Goal: Task Accomplishment & Management: Manage account settings

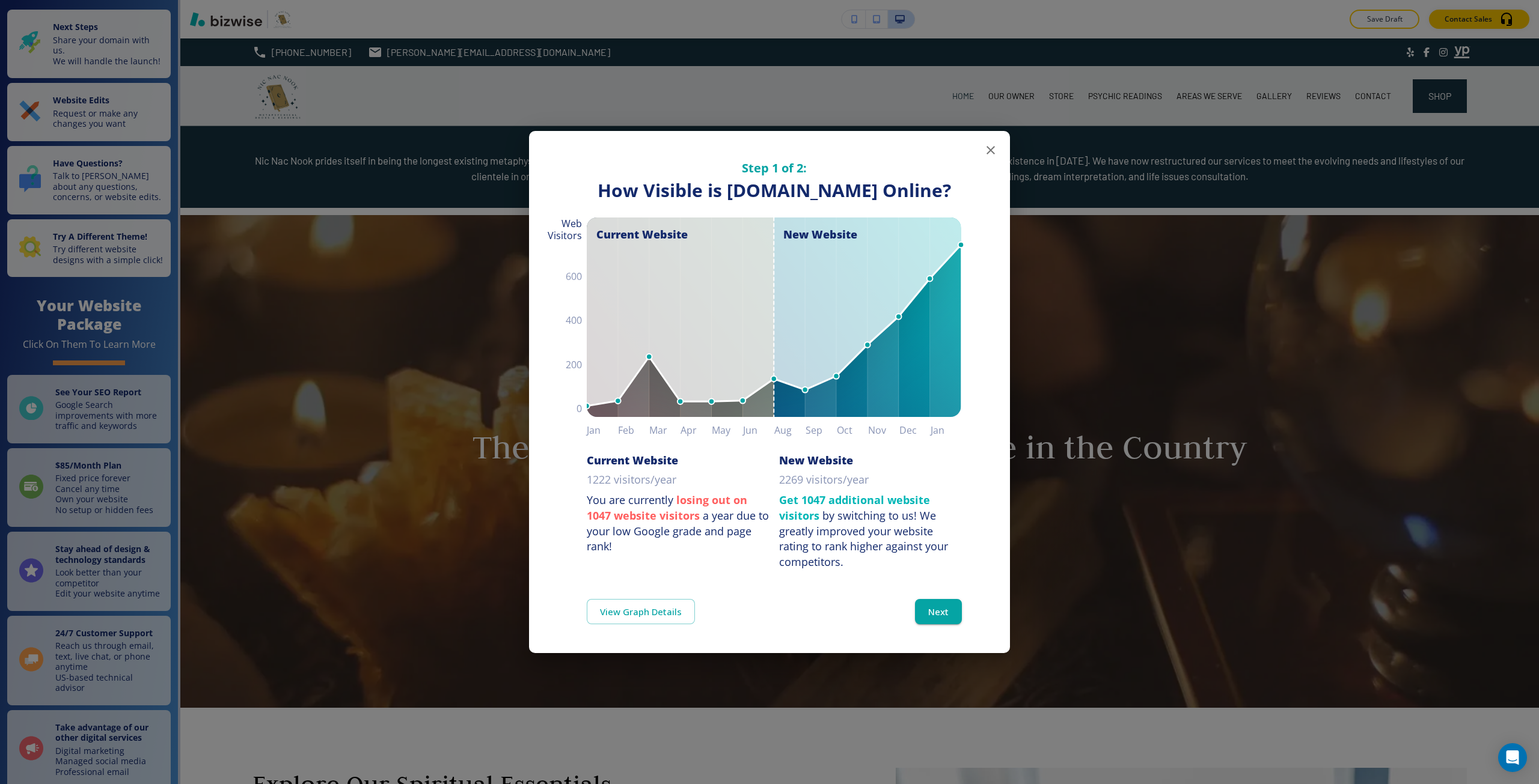
click at [300, 344] on div "Step 1 of 2: How Visible are You Online? How Visible is nicnacnook.com Online? …" at bounding box center [769, 392] width 1539 height 784
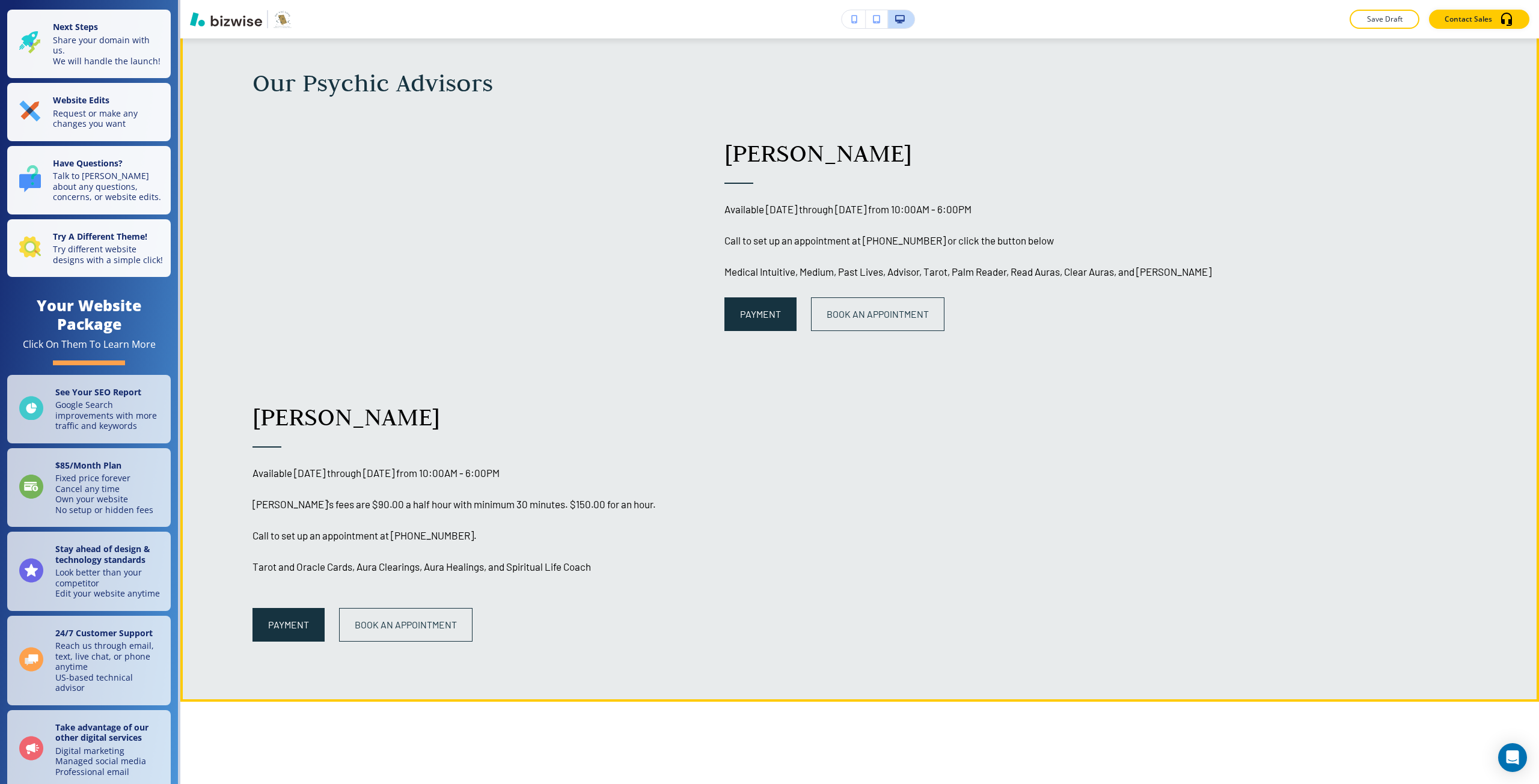
scroll to position [1322, 0]
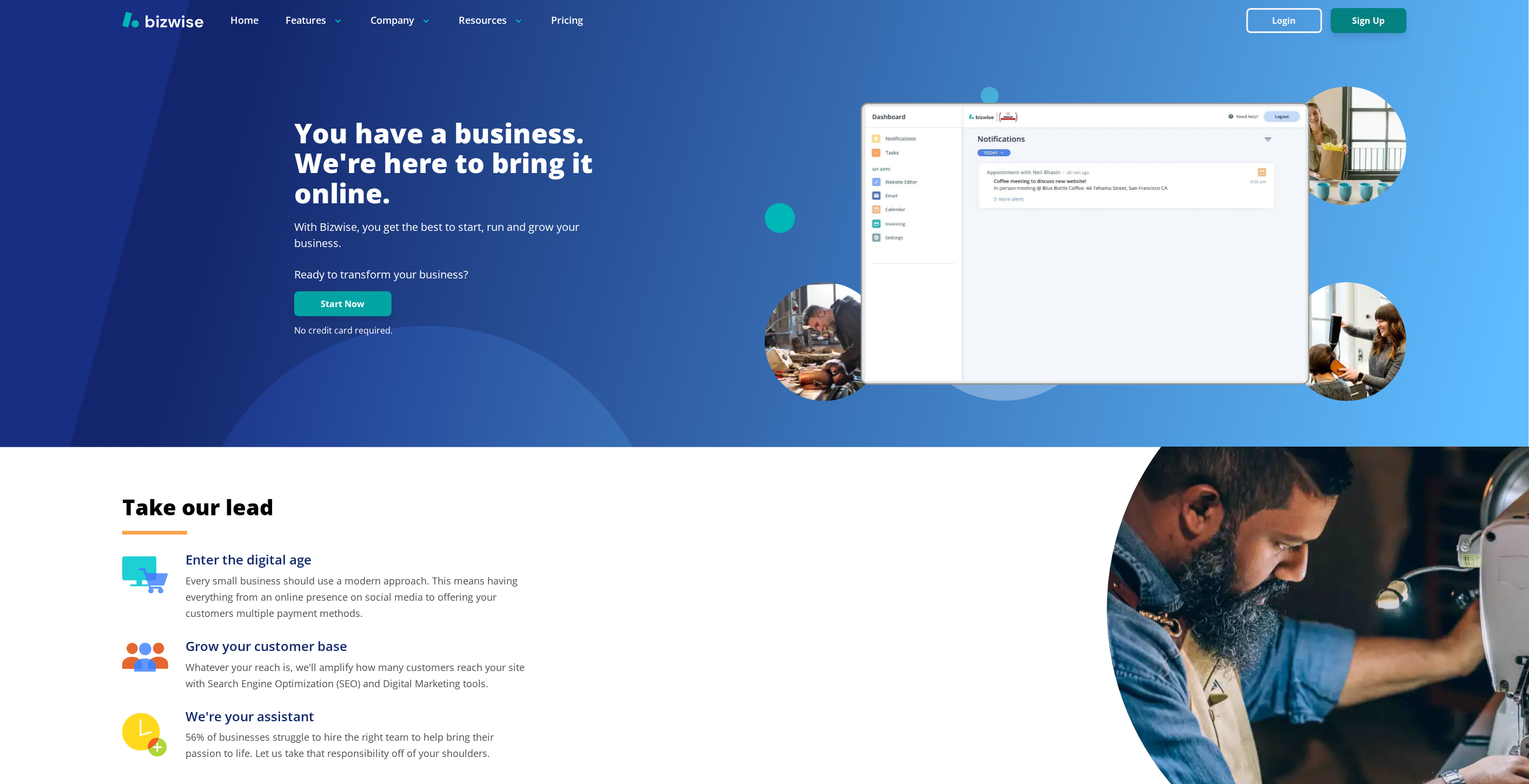
click at [1349, 21] on button "Sign Up" at bounding box center [1369, 21] width 76 height 25
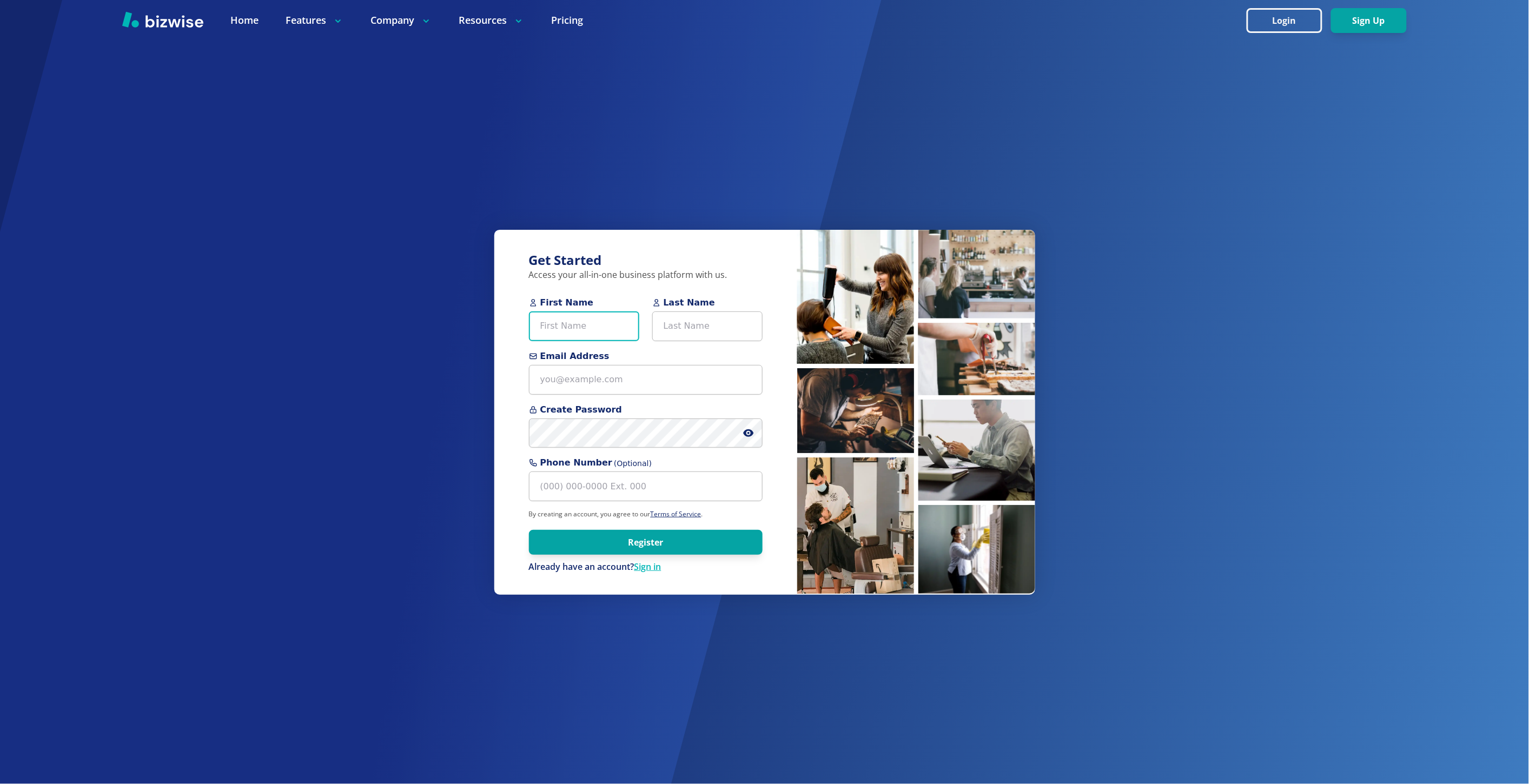
click at [580, 327] on input "First Name" at bounding box center [584, 326] width 110 height 30
paste input "[PERSON_NAME]"
click at [583, 327] on input "[PERSON_NAME]" at bounding box center [584, 326] width 110 height 30
type input "Madeline"
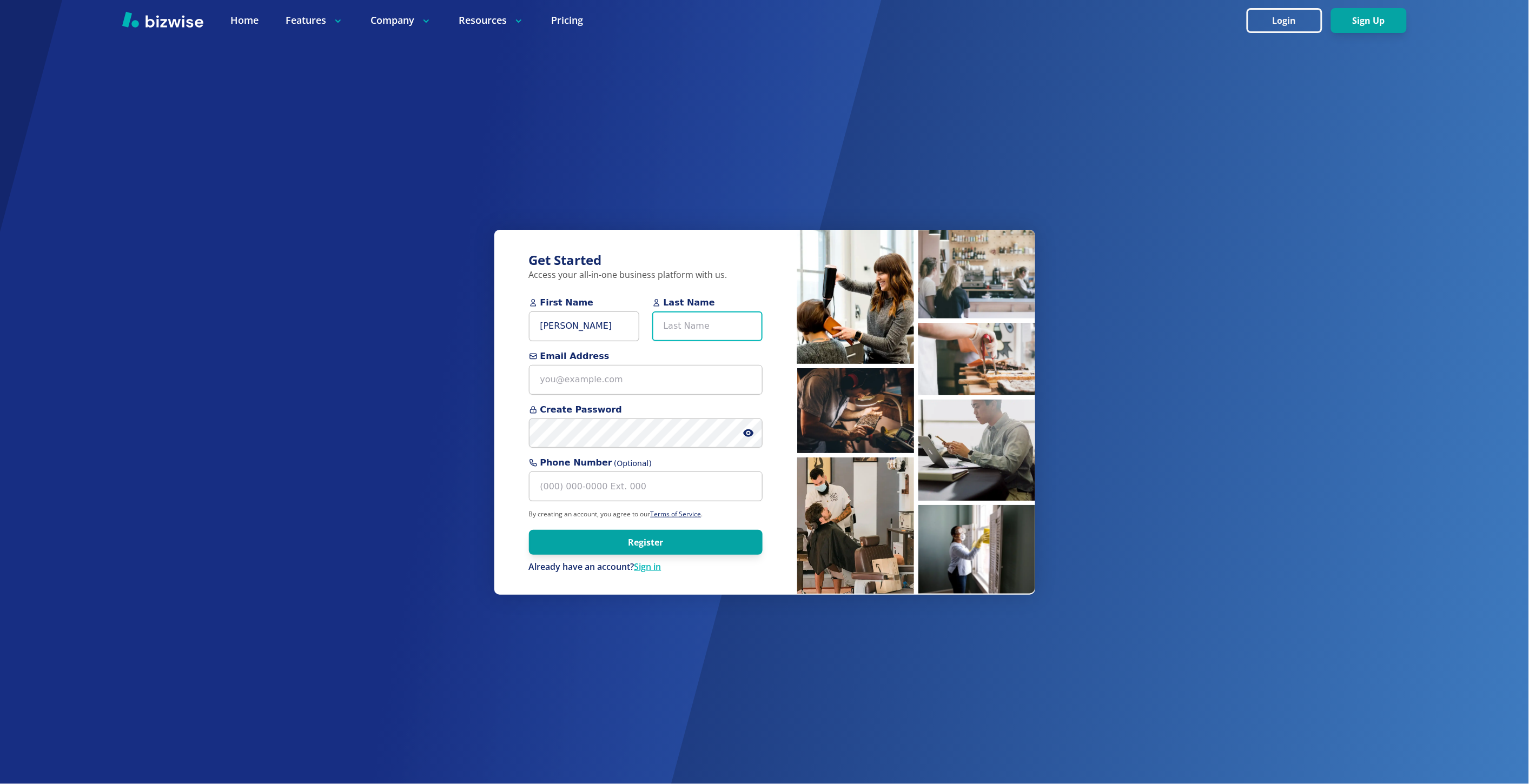
click at [733, 327] on input "Last Name" at bounding box center [708, 326] width 110 height 30
paste input "Huggins"
type input "Huggins"
click at [624, 321] on input "Madeline" at bounding box center [584, 326] width 110 height 30
type input "Madeline"
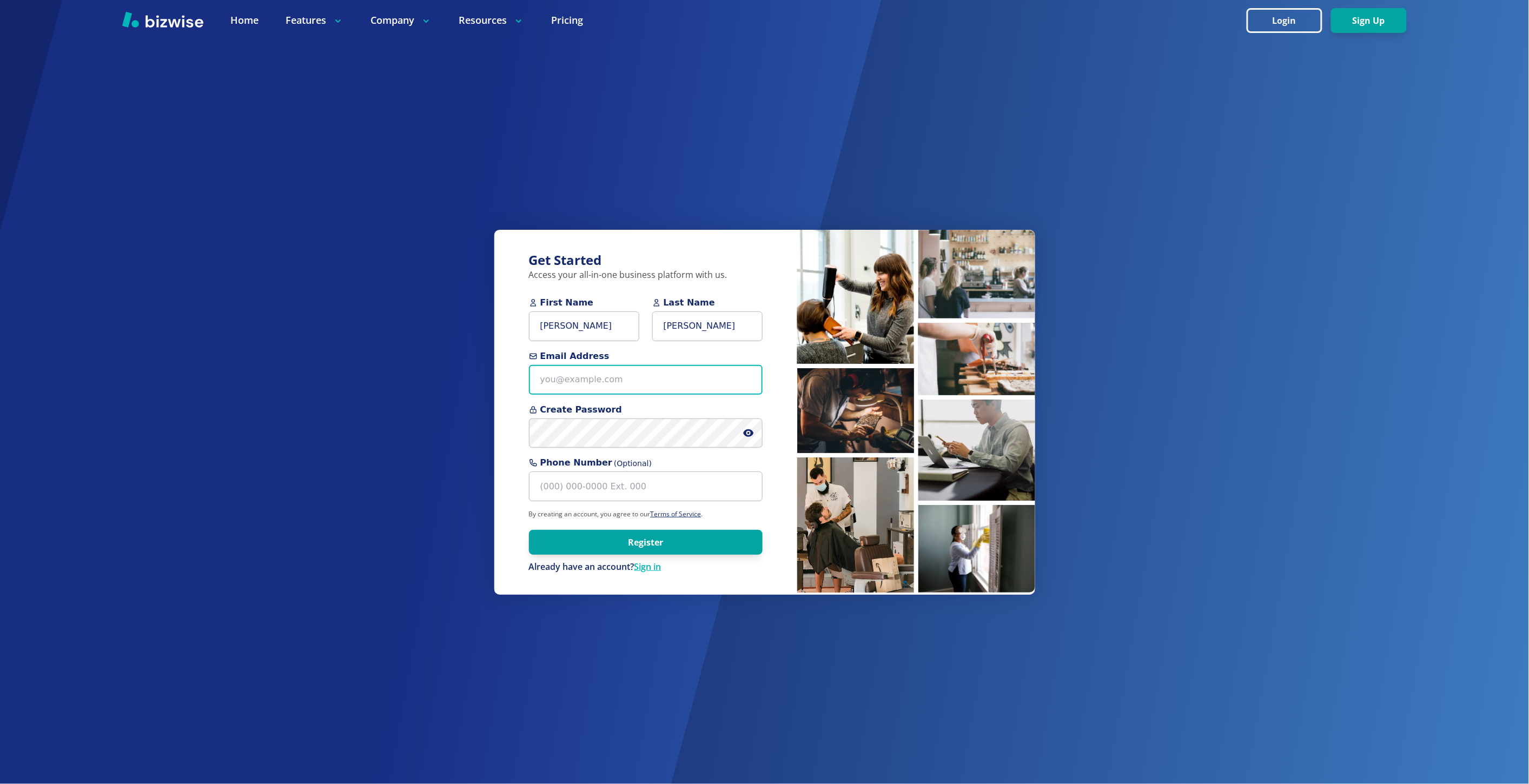
click at [618, 374] on input "Email Address" at bounding box center [646, 380] width 234 height 30
paste input "[PERSON_NAME][EMAIL_ADDRESS][DOMAIN_NAME]"
type input "[PERSON_NAME][EMAIL_ADDRESS][DOMAIN_NAME]"
click at [746, 433] on icon at bounding box center [748, 433] width 10 height 8
click at [707, 539] on button "Register" at bounding box center [646, 542] width 234 height 25
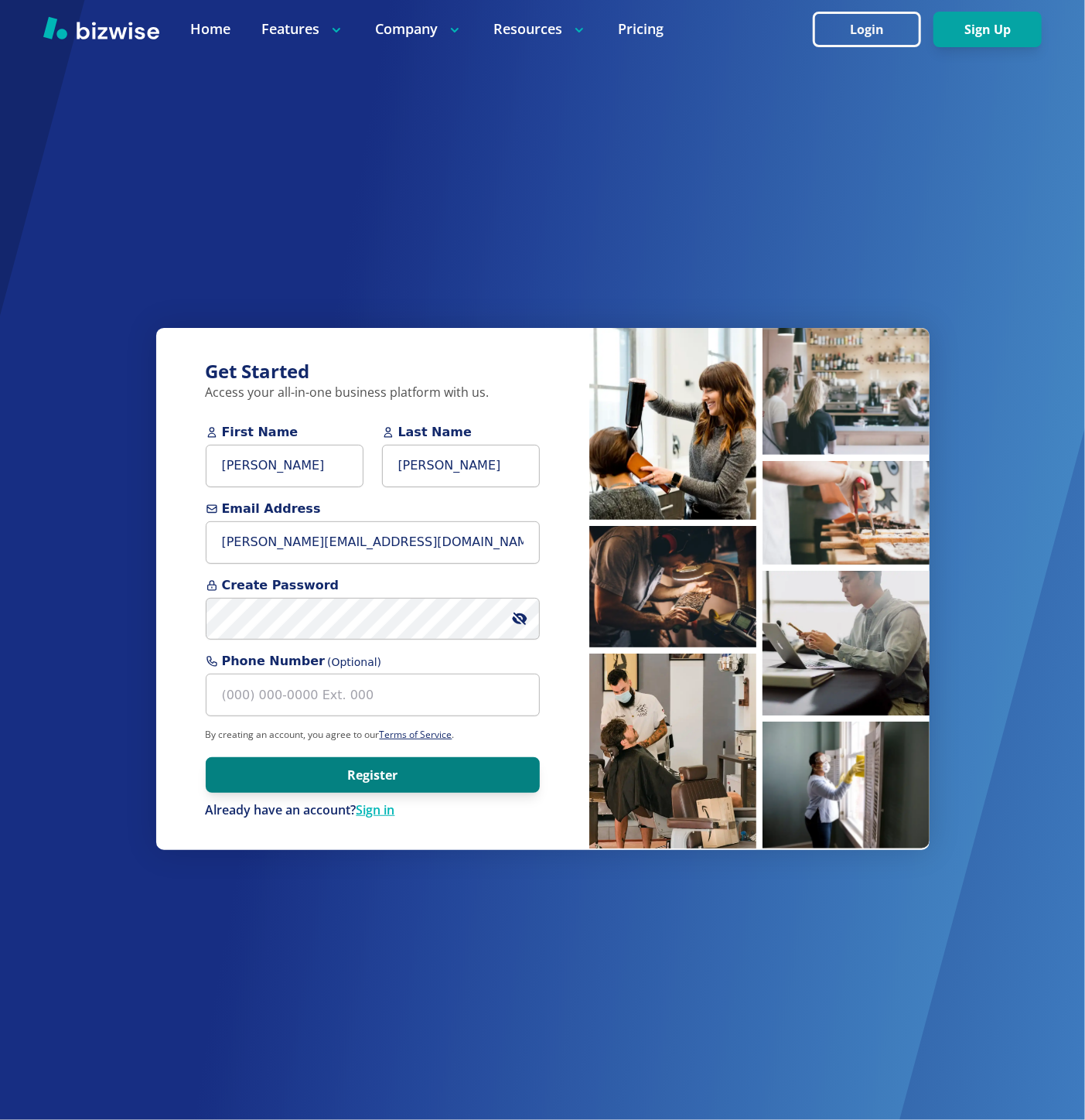
click at [294, 768] on button "Register" at bounding box center [373, 775] width 334 height 36
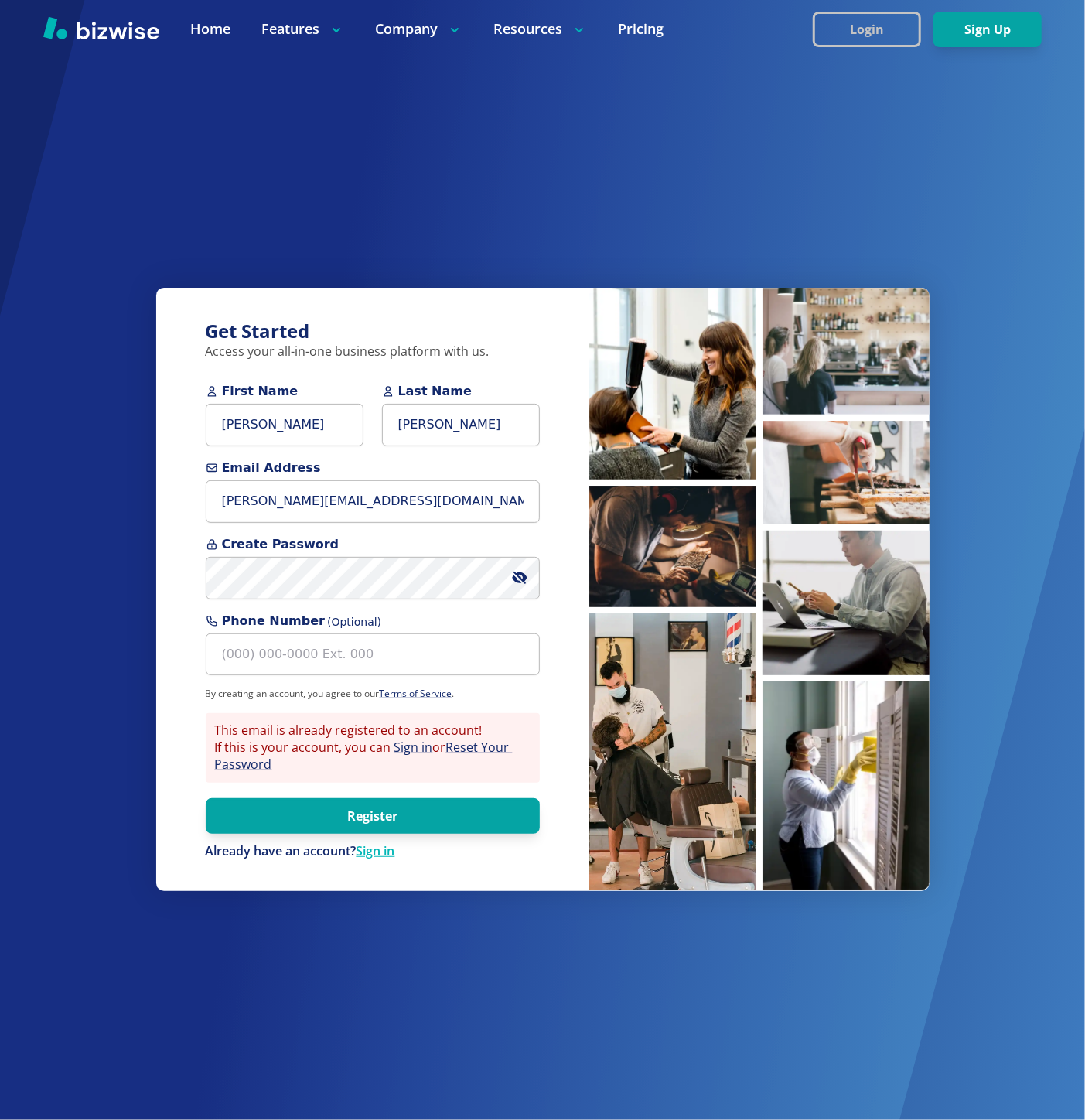
click at [893, 42] on button "Login" at bounding box center [868, 30] width 109 height 36
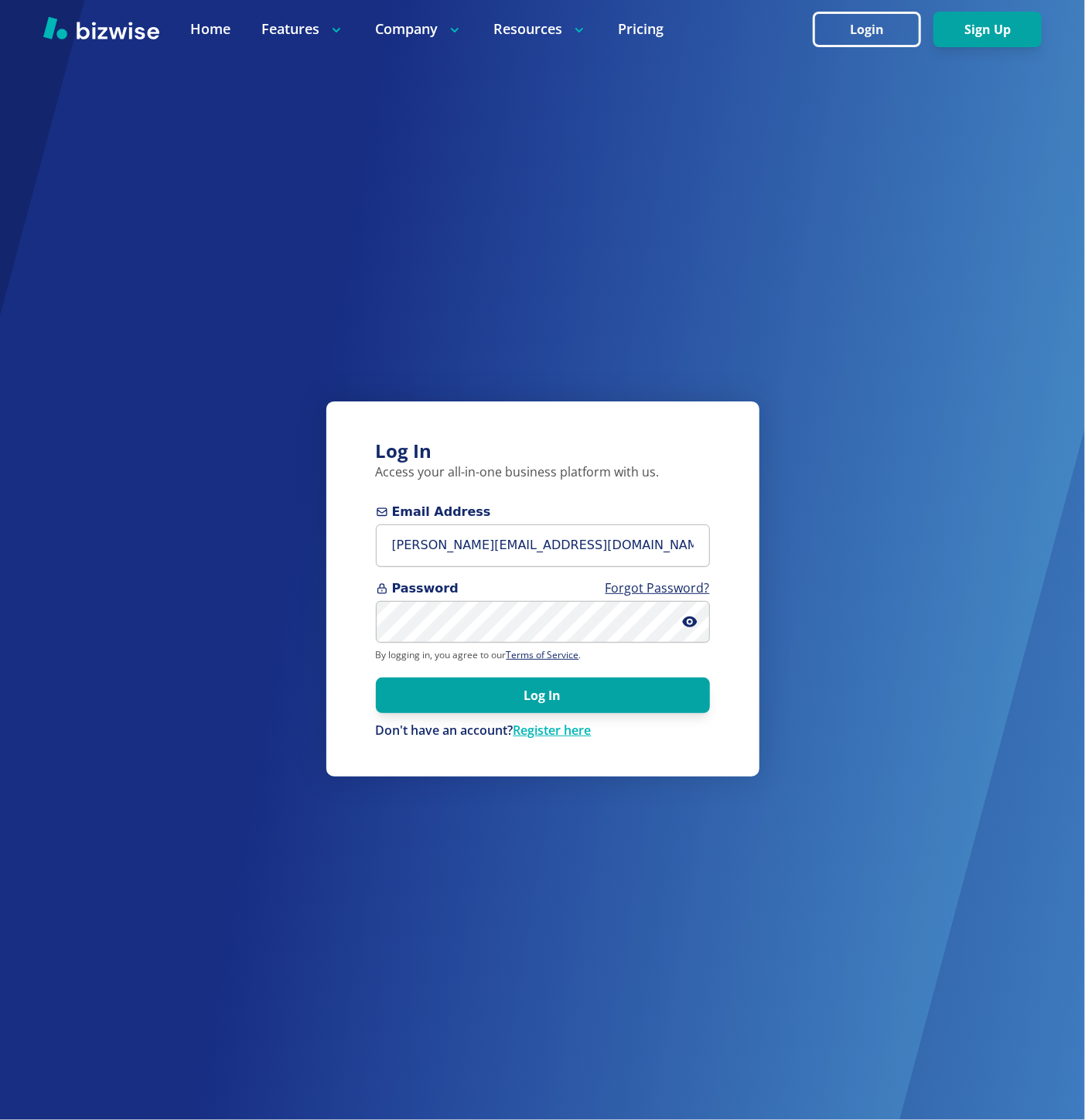
click at [434, 568] on form "Email Address marie@bizwise.com Password Forgot Password? By logging in, you ag…" at bounding box center [543, 621] width 334 height 237
click at [440, 549] on input "marie@bizwise.com" at bounding box center [543, 546] width 334 height 42
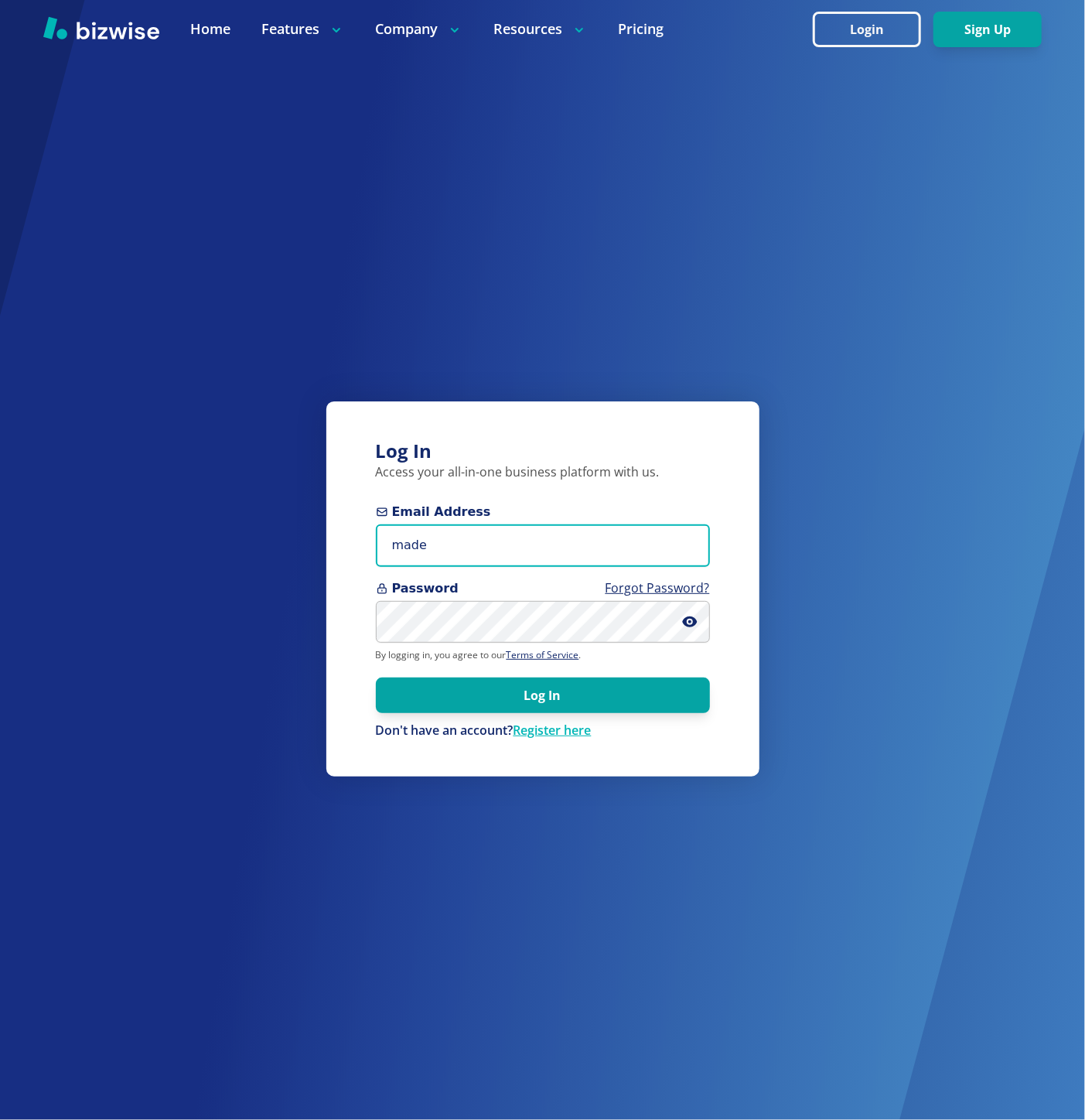
type input "[PERSON_NAME][EMAIL_ADDRESS][DOMAIN_NAME]"
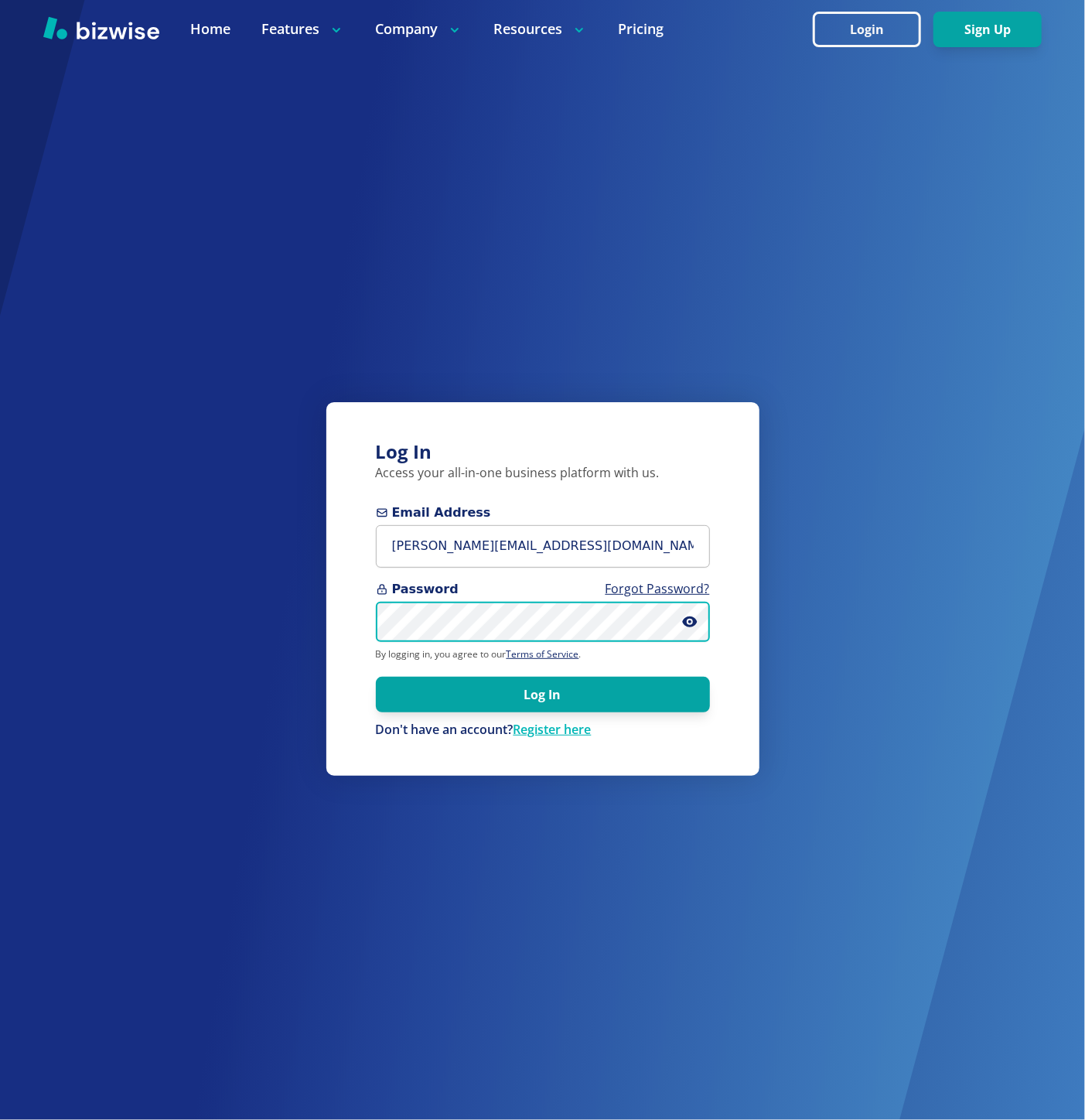
click at [376, 677] on button "Log In" at bounding box center [543, 695] width 334 height 36
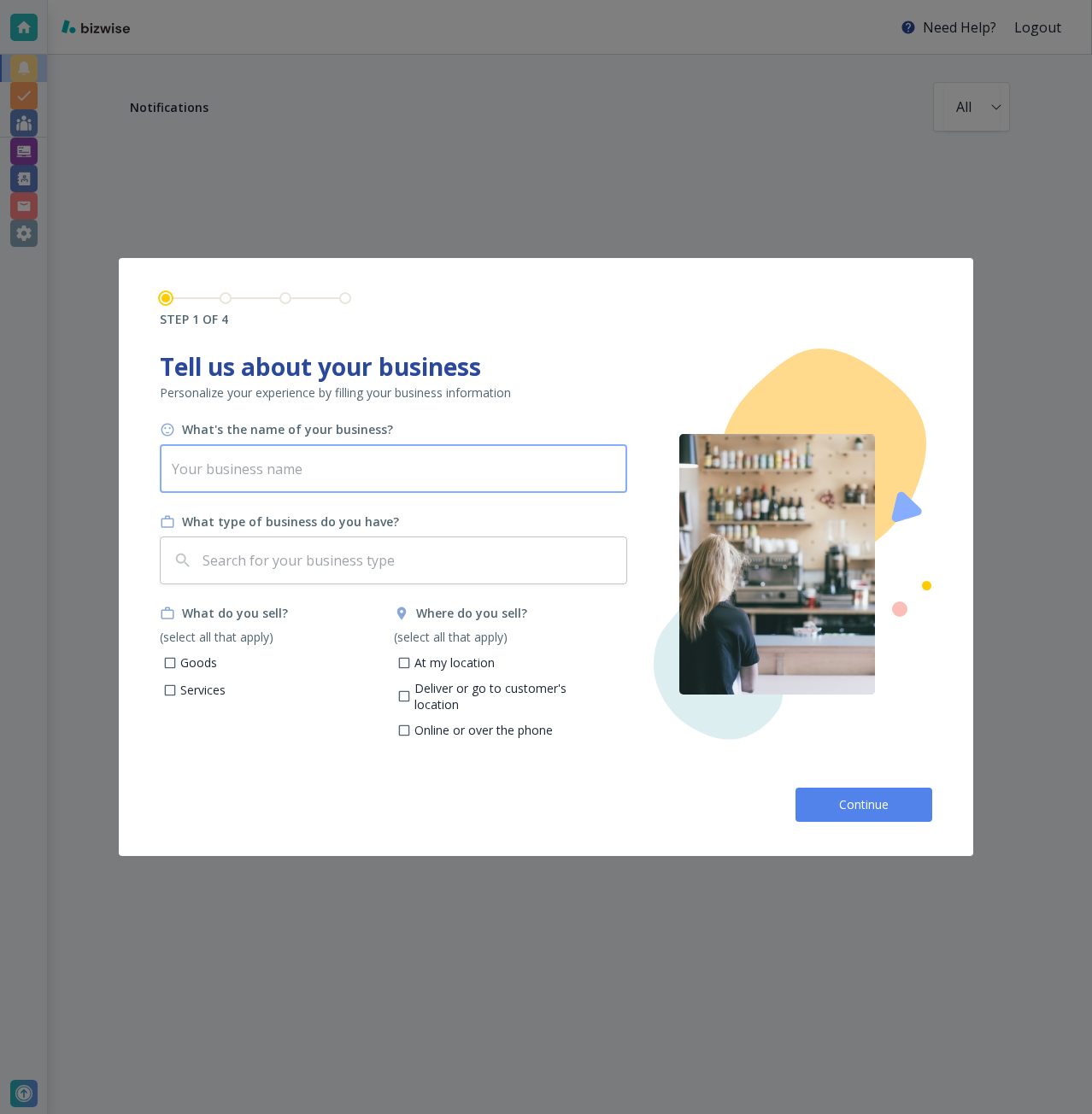
click at [301, 475] on input "text" at bounding box center [393, 469] width 467 height 48
paste input "Nic Nac Nook"
type input "Nic Nac Nook"
click at [279, 569] on input "text" at bounding box center [409, 560] width 420 height 33
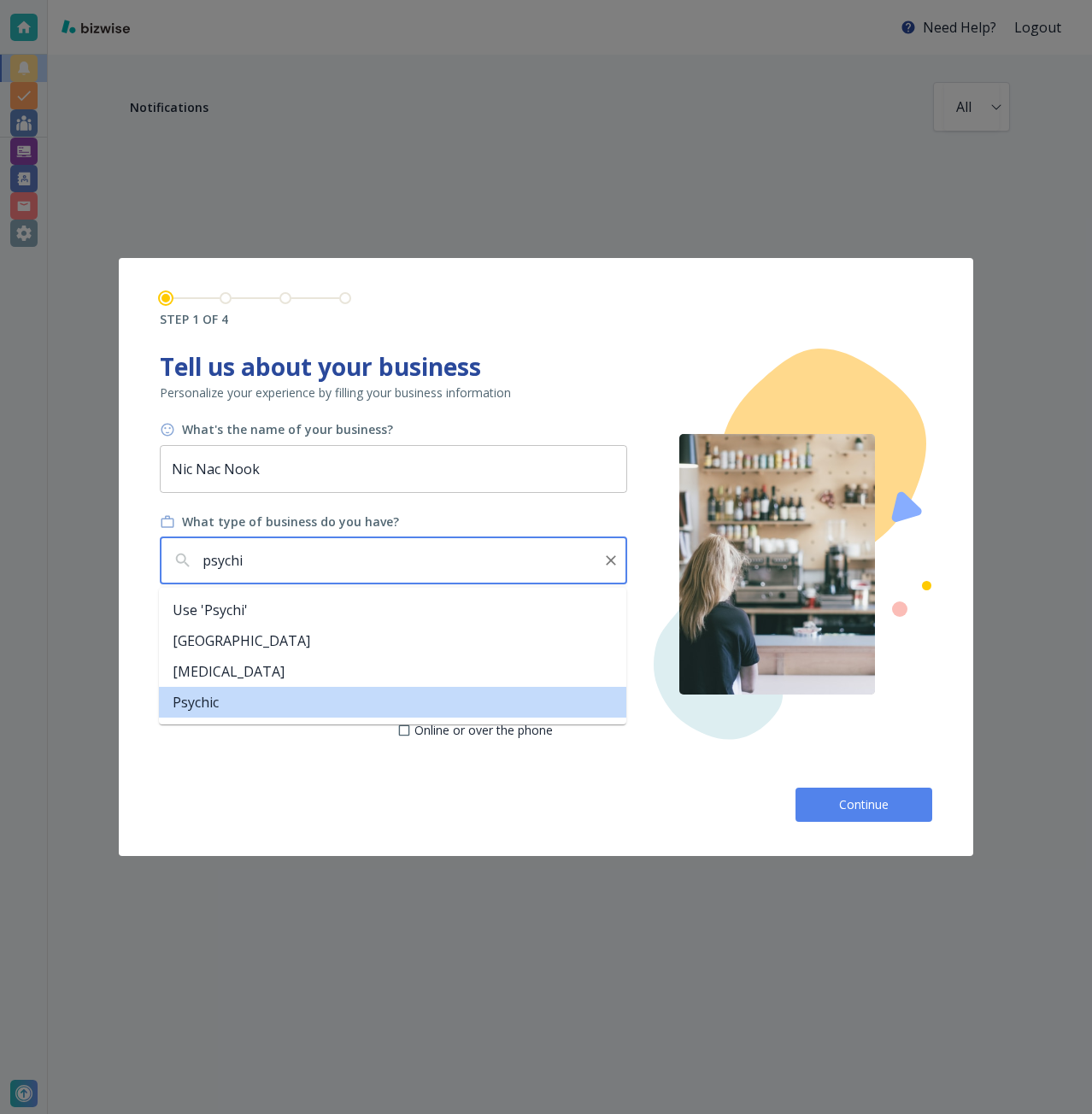
click at [241, 696] on li "Psychic" at bounding box center [392, 702] width 467 height 31
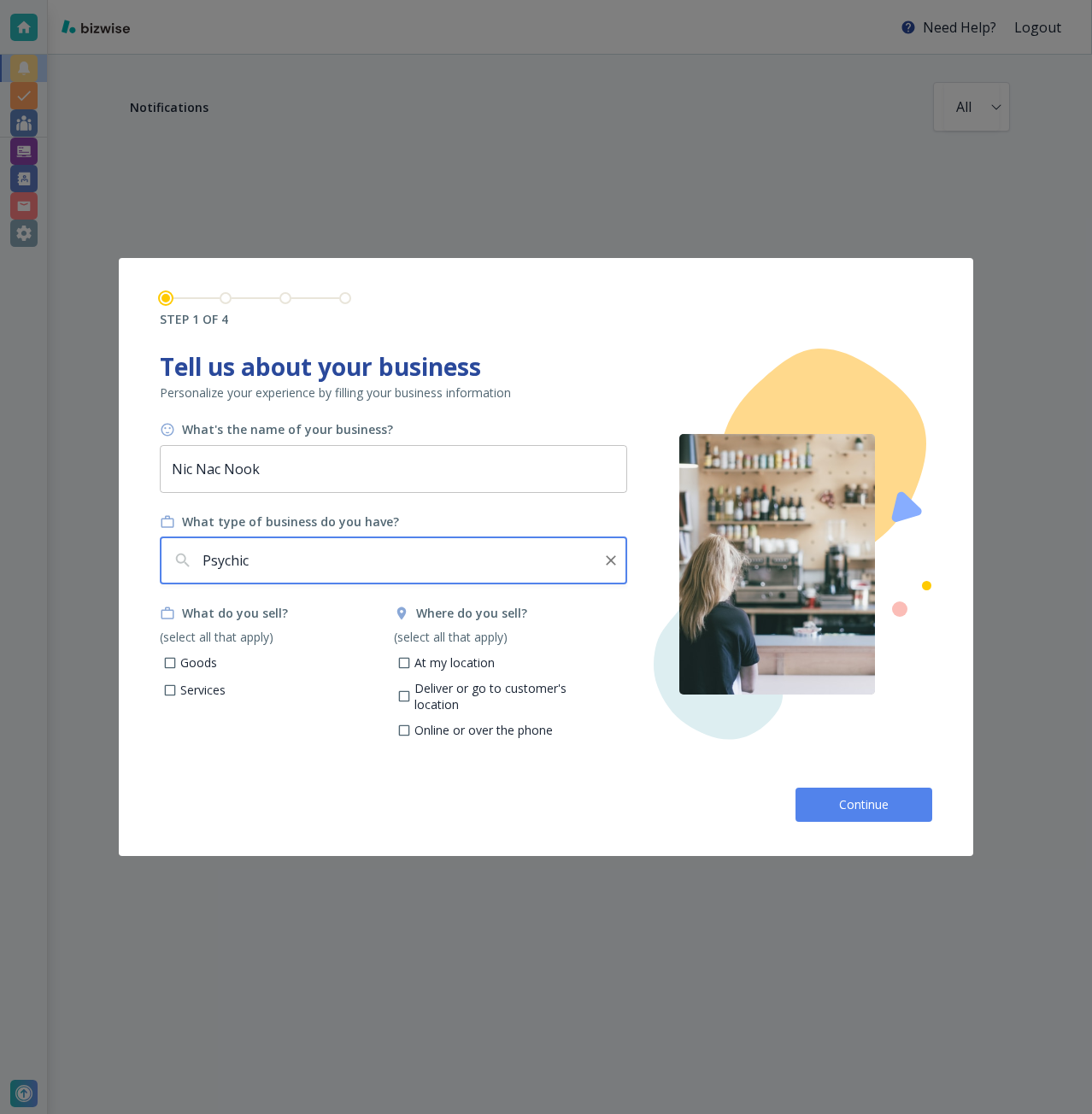
type input "Psychic"
click at [207, 689] on p "Services" at bounding box center [202, 690] width 45 height 17
click at [178, 689] on input "Services" at bounding box center [170, 692] width 14 height 14
checkbox input "true"
click at [194, 660] on p "Goods" at bounding box center [198, 663] width 37 height 17
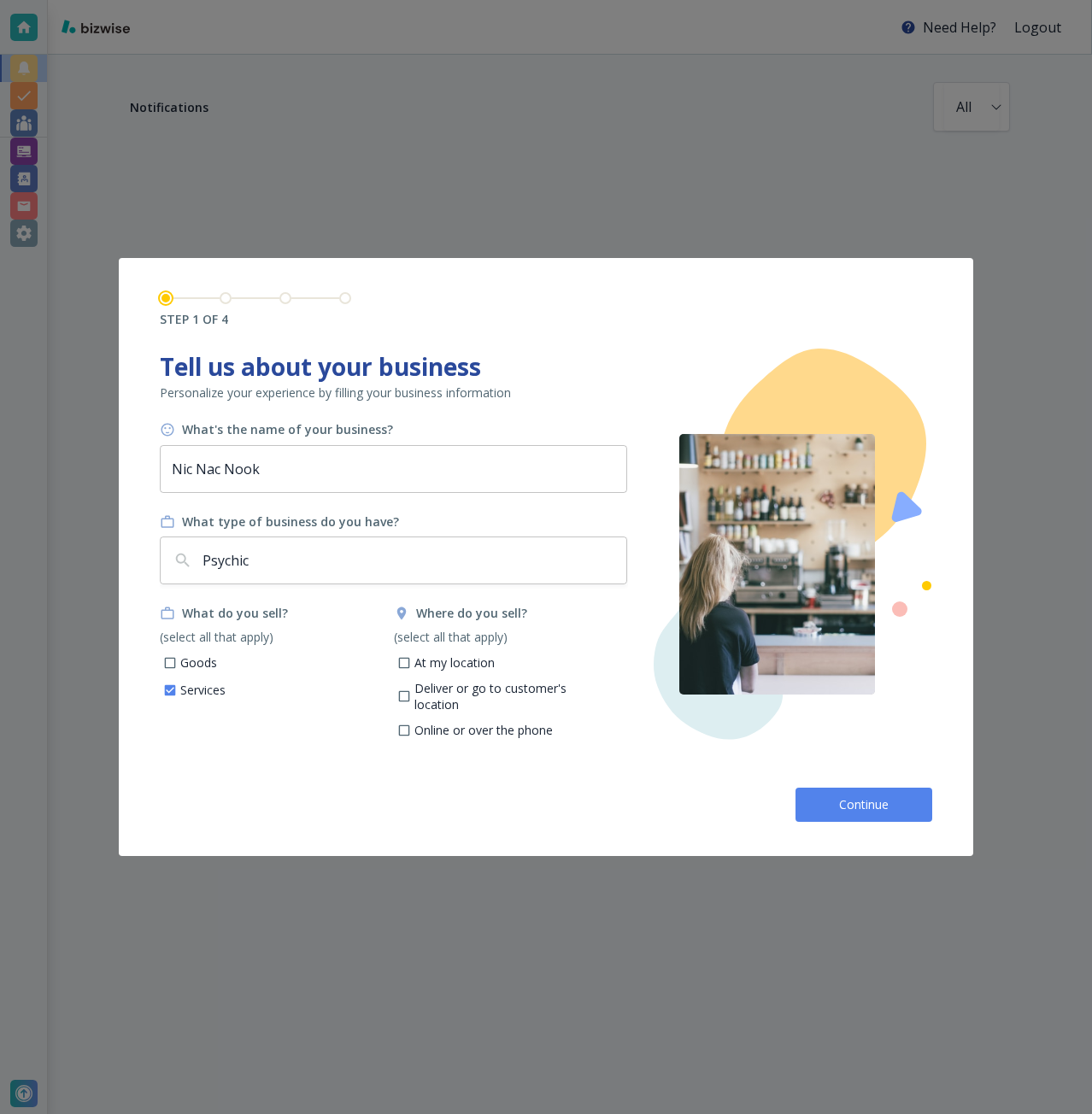
click at [178, 660] on input "Goods" at bounding box center [170, 665] width 14 height 14
checkbox input "true"
click at [439, 695] on p "Deliver or go to customer's location" at bounding box center [514, 697] width 200 height 34
click at [411, 695] on input "Deliver or go to customer's location" at bounding box center [403, 699] width 14 height 14
checkbox input "true"
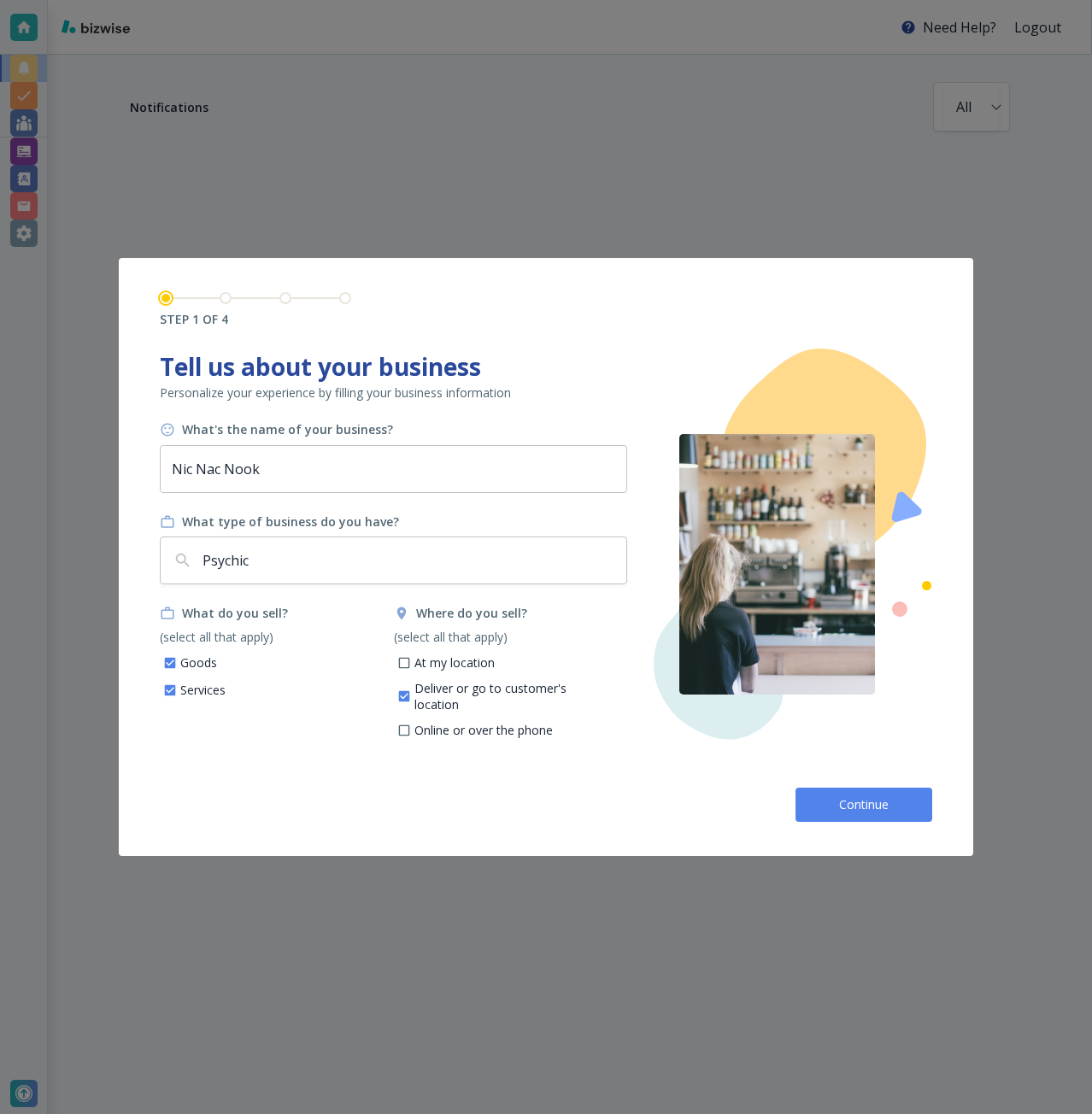
click at [431, 663] on p "At my location" at bounding box center [455, 663] width 81 height 17
click at [411, 663] on input "At my location" at bounding box center [403, 665] width 14 height 14
checkbox input "true"
drag, startPoint x: 445, startPoint y: 709, endPoint x: 467, endPoint y: 716, distance: 23.1
click at [446, 722] on p "Online or over the phone" at bounding box center [484, 730] width 139 height 17
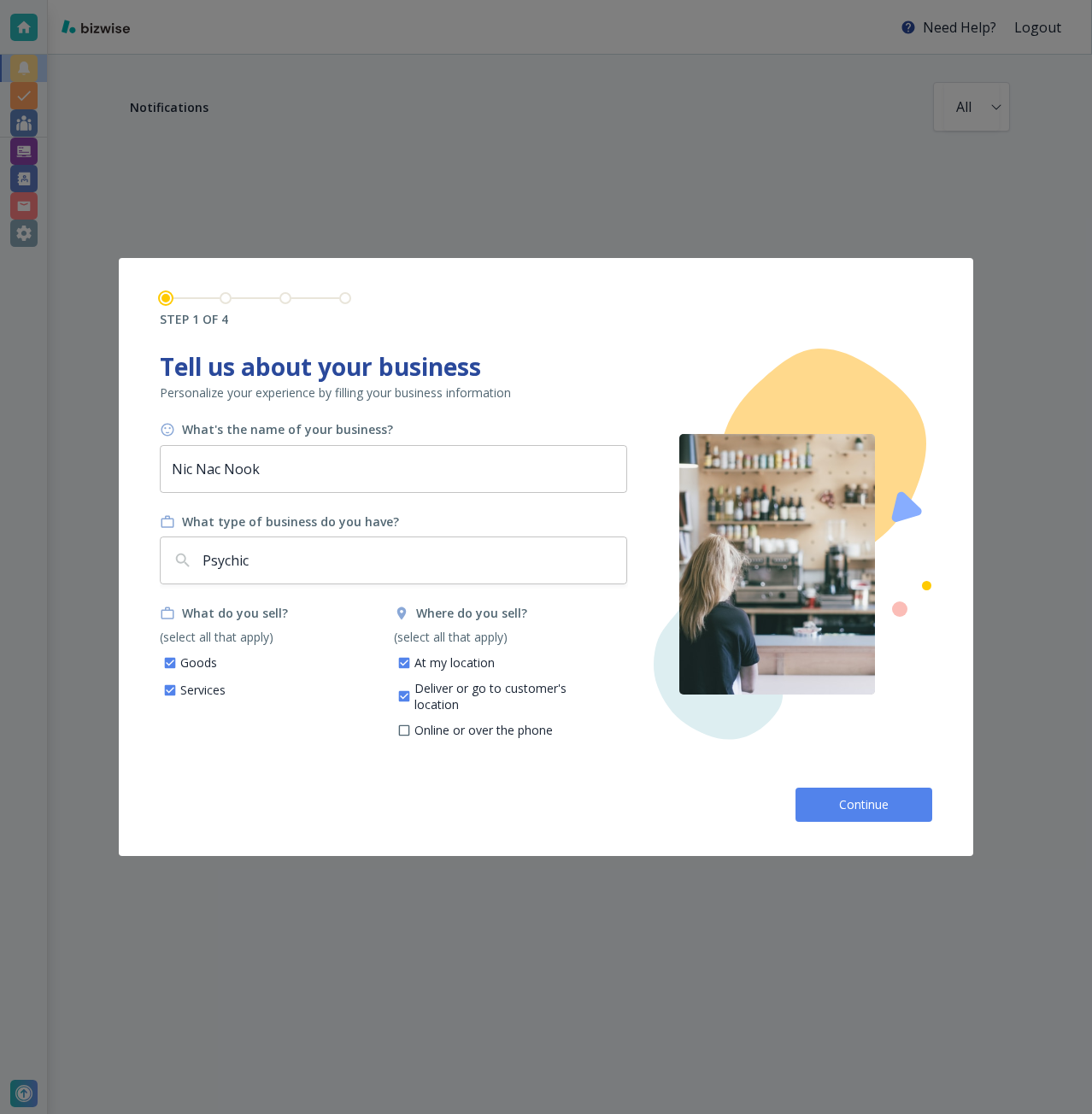
click at [411, 726] on input "Online or over the phone" at bounding box center [403, 732] width 14 height 14
checkbox input "true"
click at [857, 804] on span "Continue" at bounding box center [863, 805] width 54 height 17
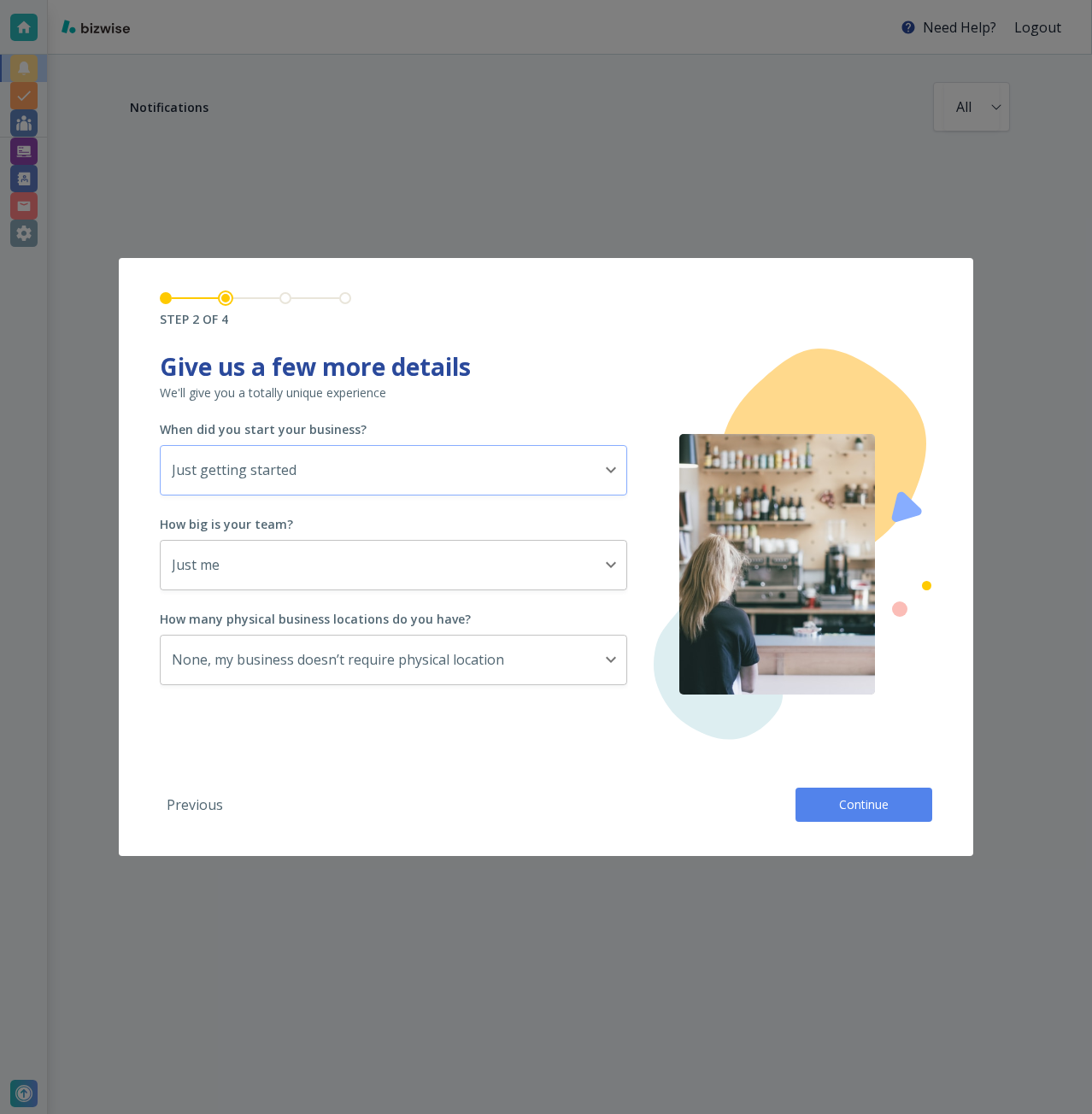
click at [423, 0] on body "Need Help? Logout Notifications All all ​ STEP 2 OF 4 Tell us about your busine…" at bounding box center [546, 0] width 1092 height 0
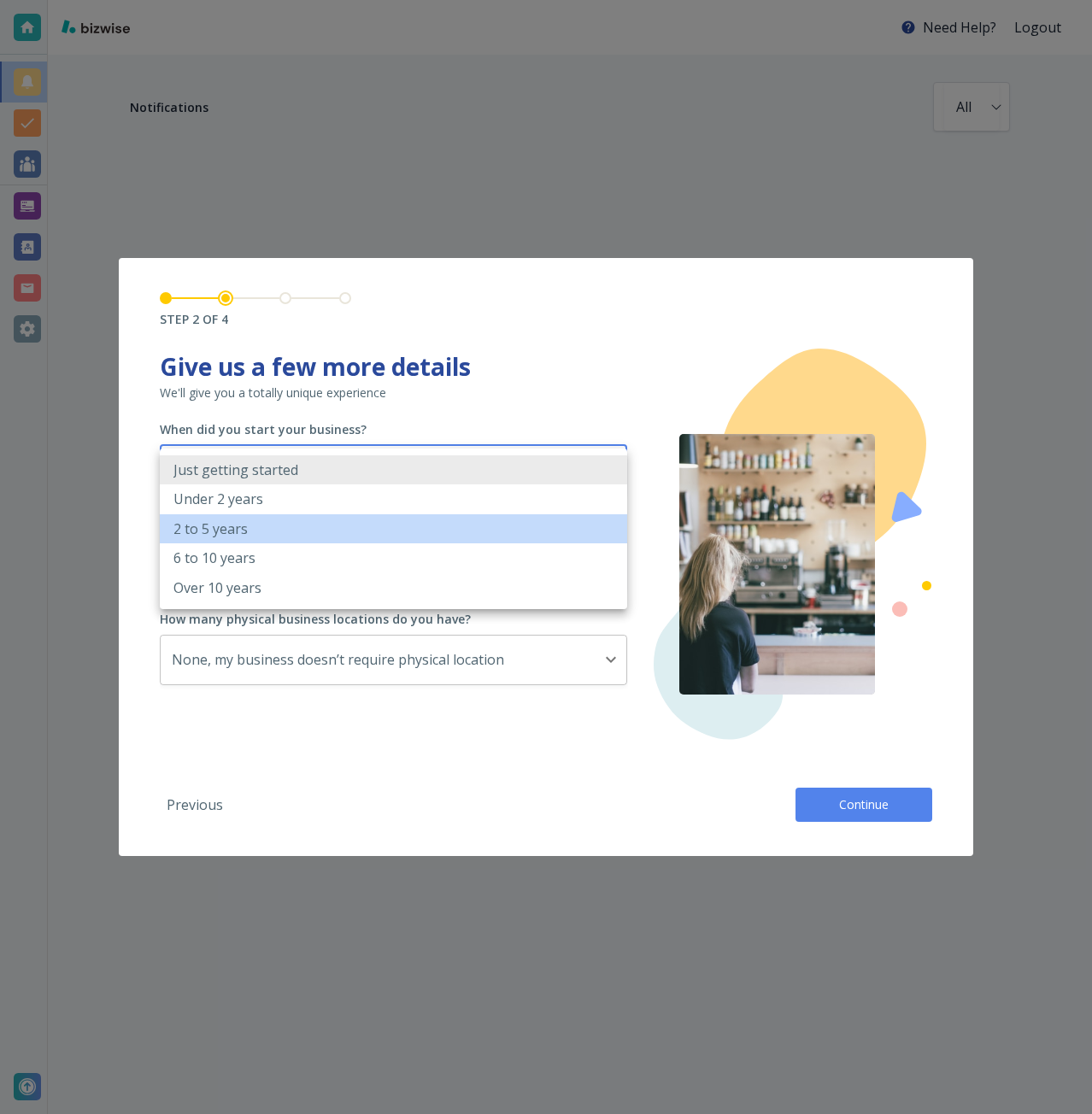
click at [339, 524] on li "2 to 5 years" at bounding box center [393, 529] width 467 height 29
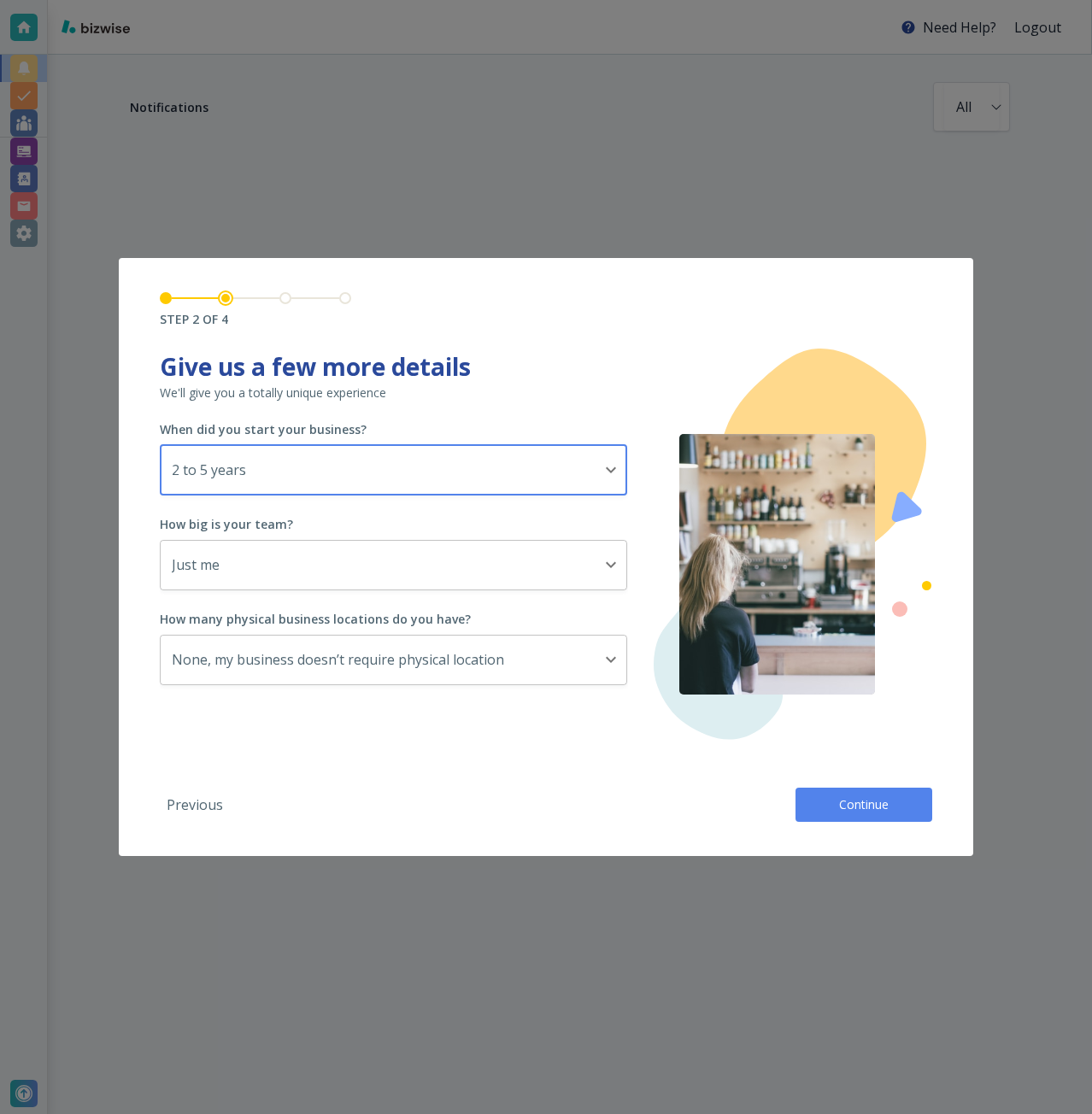
click at [267, 440] on div "When did you start your business? 2 to 5 years 2_TO_5_YEARS ​" at bounding box center [393, 458] width 467 height 74
click at [264, 0] on body "Need Help? Logout Notifications All all ​ STEP 2 OF 4 Tell us about your busine…" at bounding box center [546, 0] width 1092 height 0
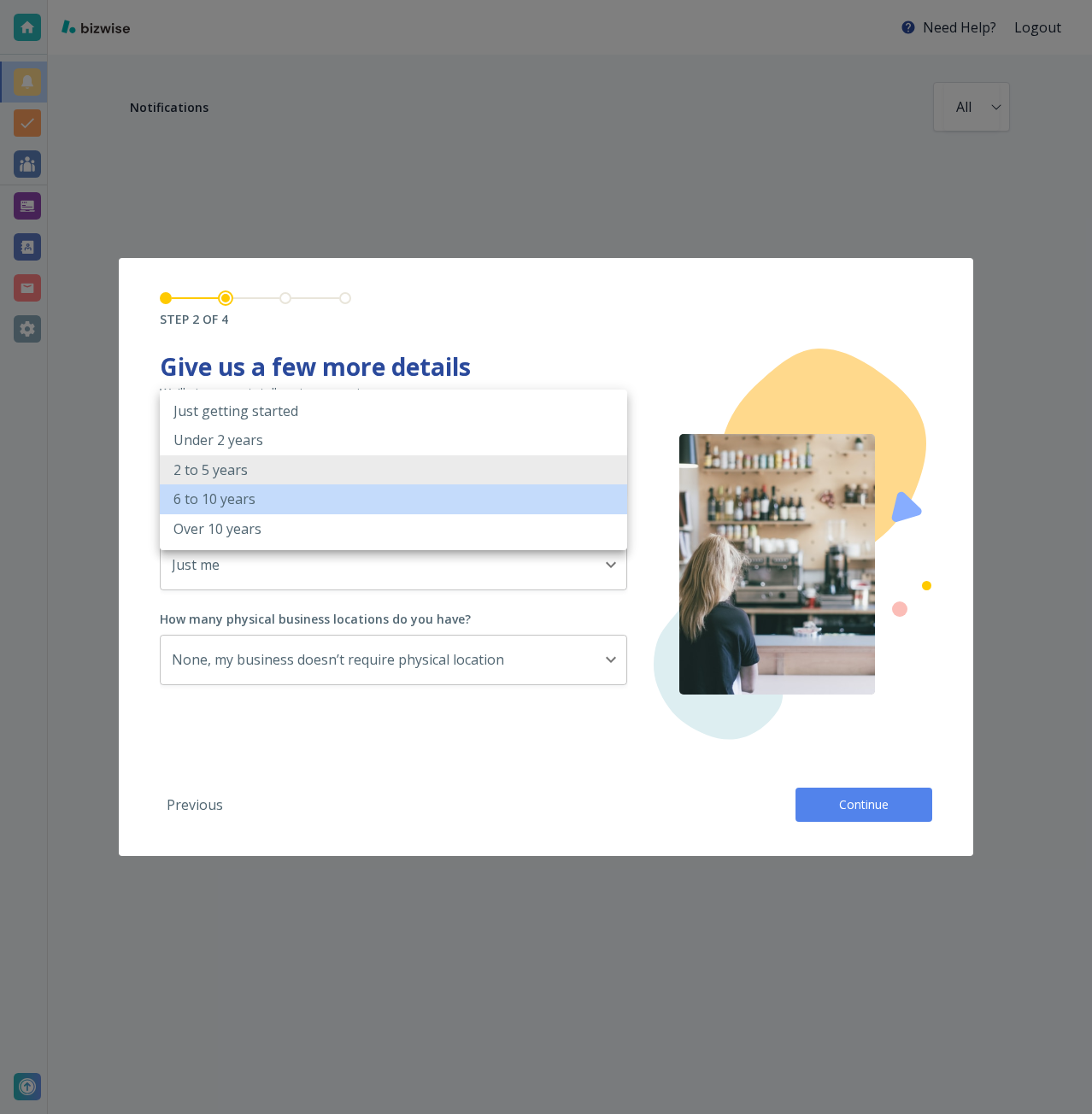
click at [261, 507] on li "6 to 10 years" at bounding box center [393, 499] width 467 height 29
type input "6_TO_10_YEARS"
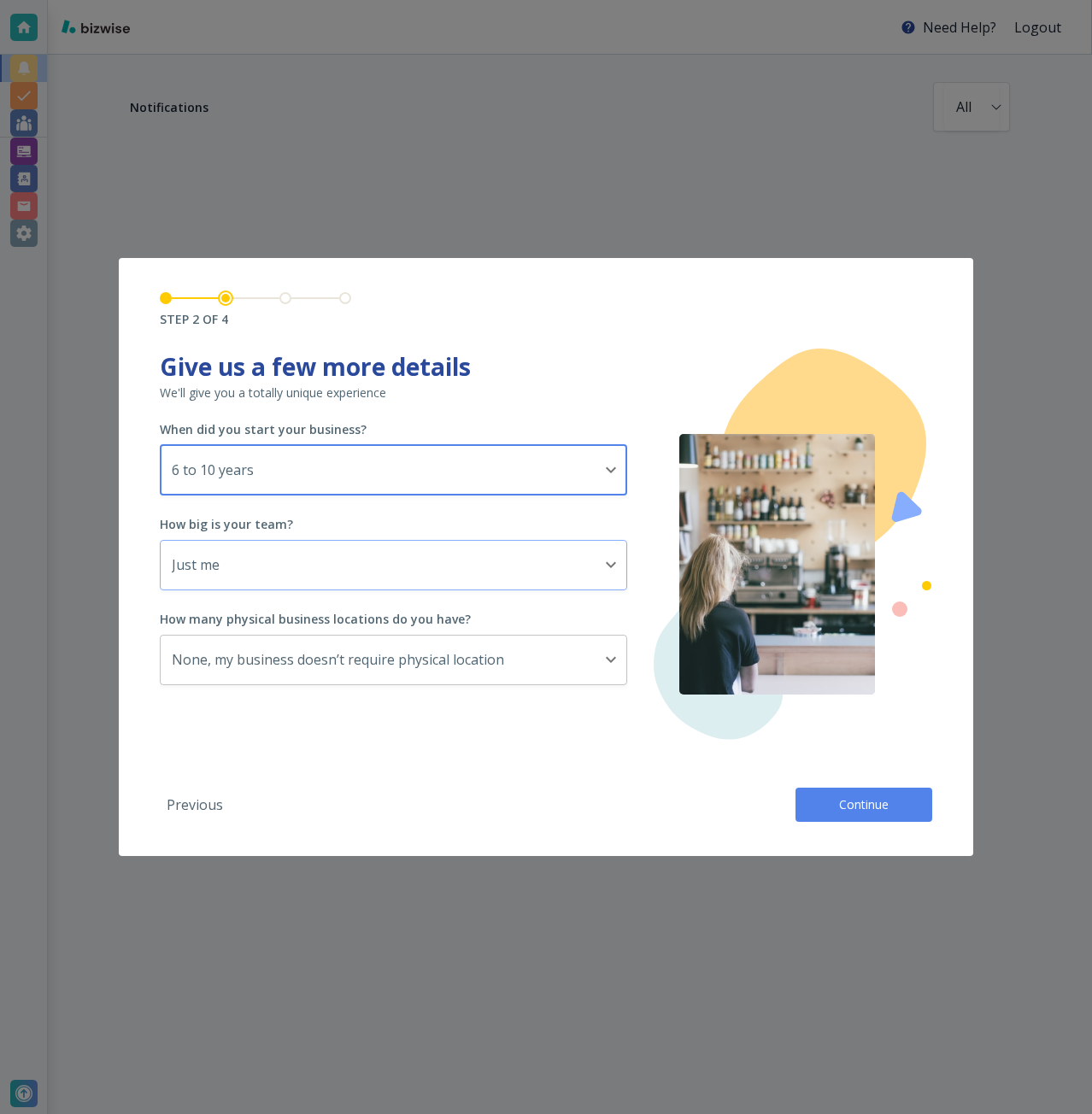
click at [261, 0] on body "Need Help? Logout Notifications All all ​ STEP 2 OF 4 Tell us about your busine…" at bounding box center [546, 0] width 1092 height 0
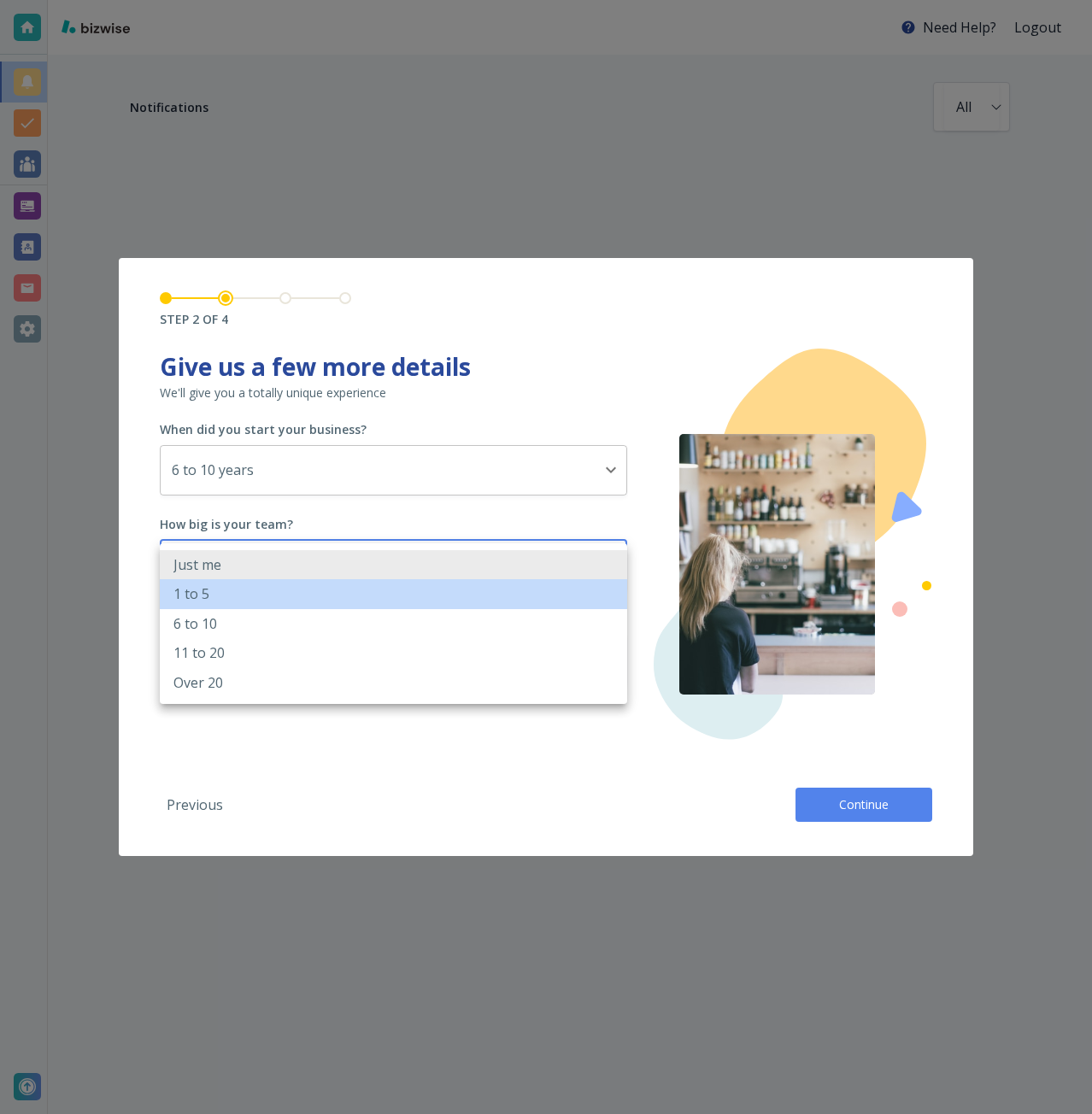
click at [262, 591] on li "1 to 5" at bounding box center [393, 594] width 467 height 29
type input "2_TO_5"
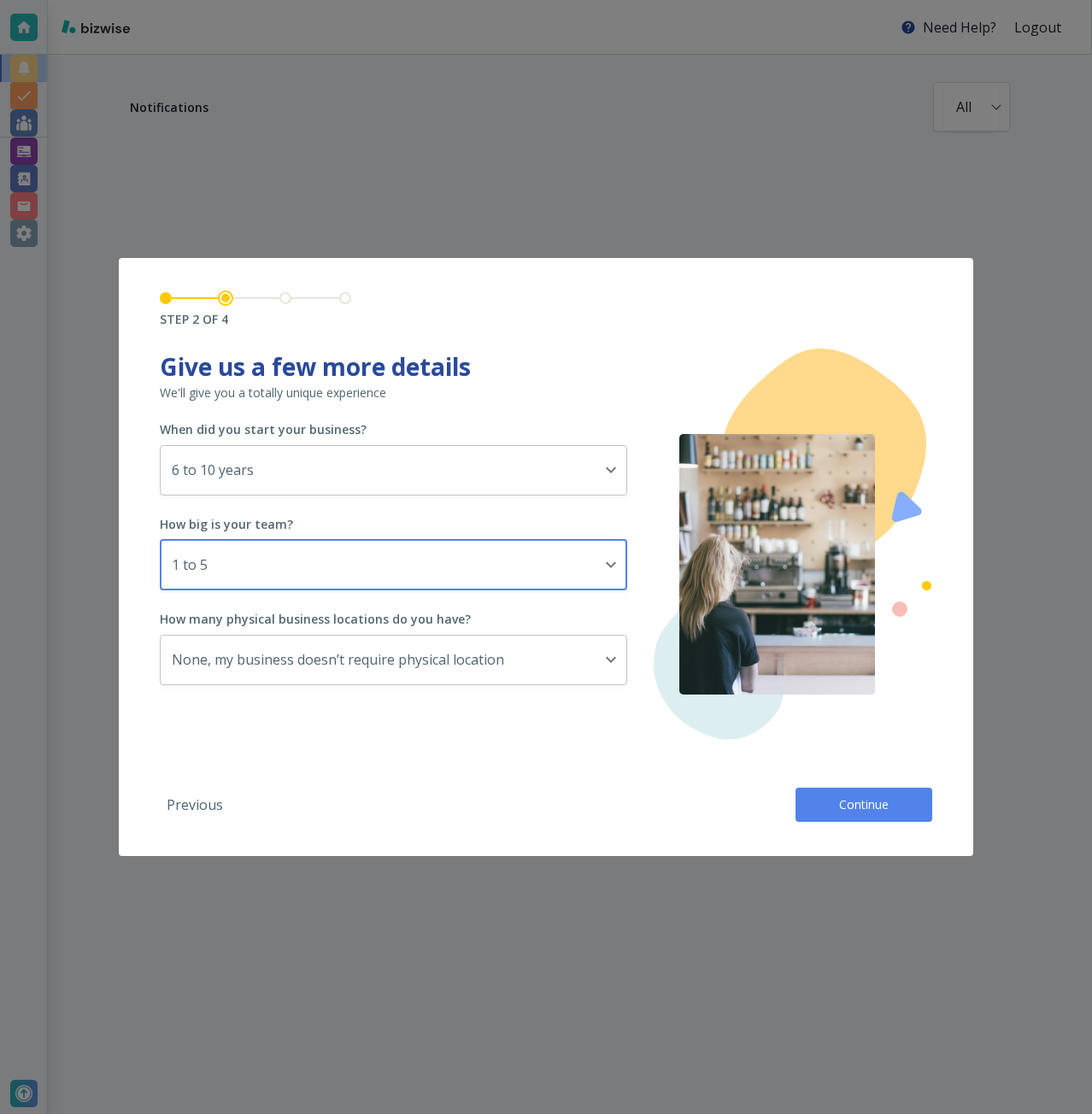
drag, startPoint x: 822, startPoint y: 798, endPoint x: 823, endPoint y: 752, distance: 46.0
click at [822, 796] on button "Continue" at bounding box center [863, 805] width 137 height 34
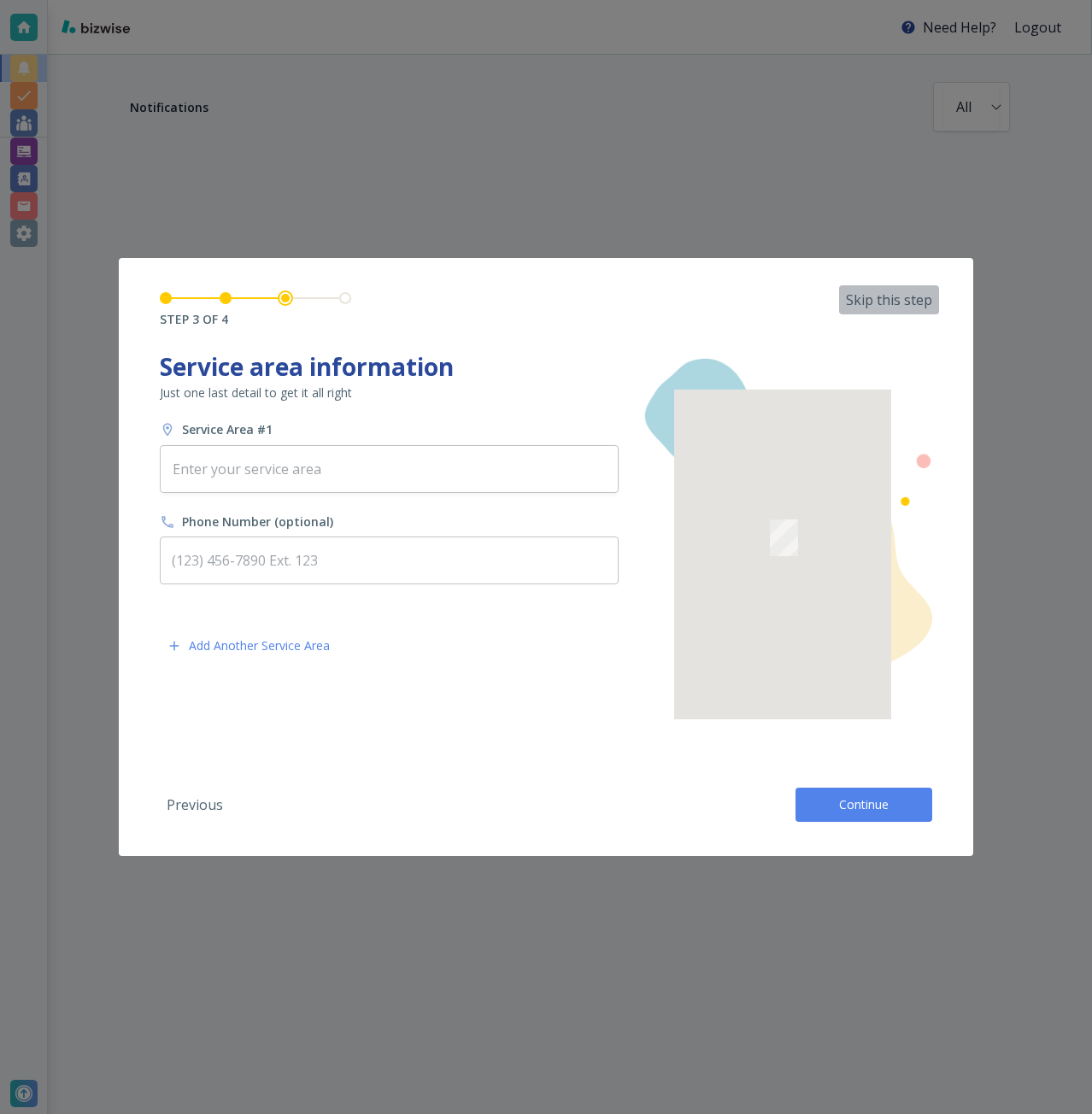
click at [886, 307] on p "Skip this step" at bounding box center [889, 300] width 86 height 19
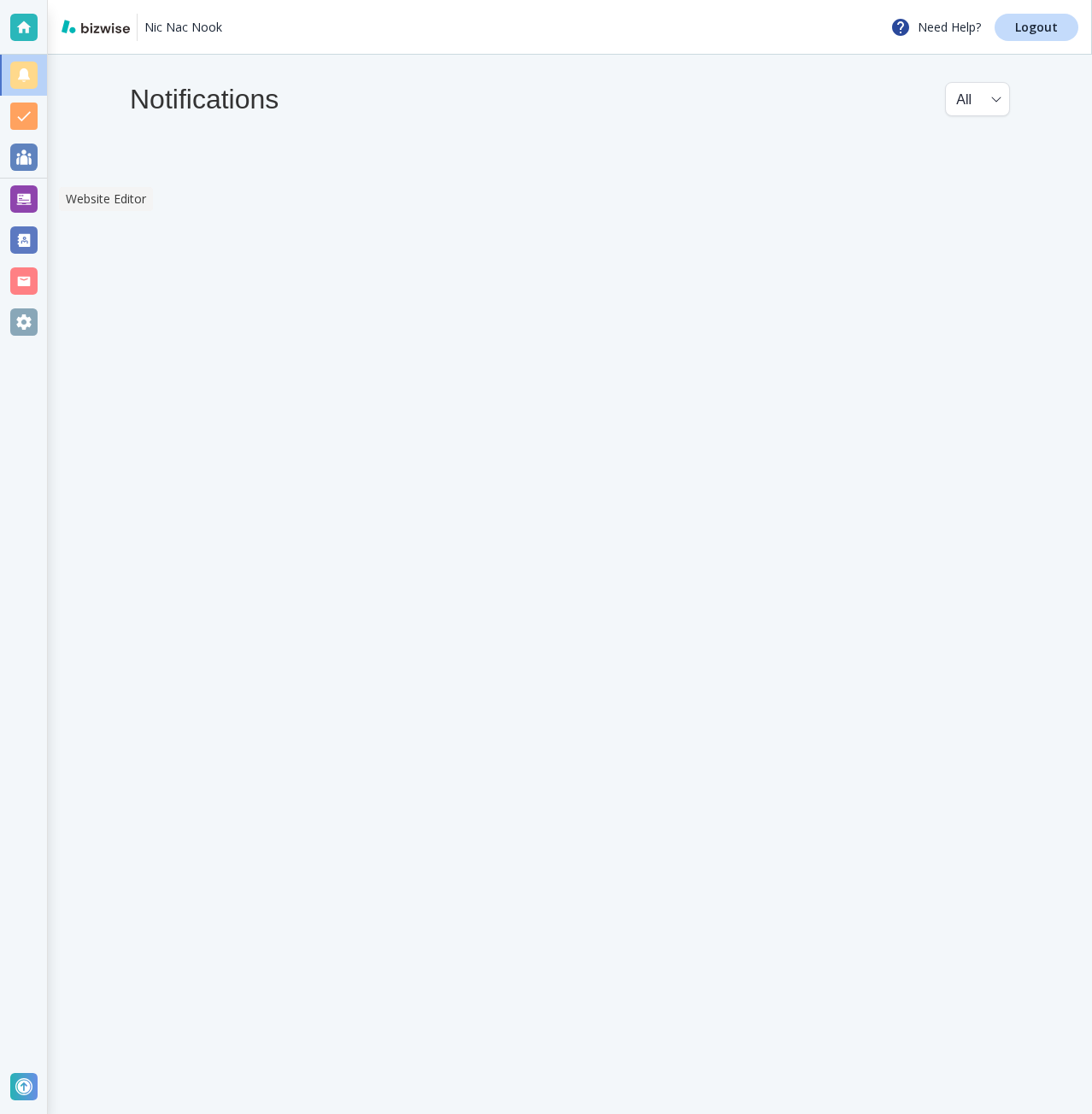
click at [37, 209] on div at bounding box center [23, 199] width 47 height 41
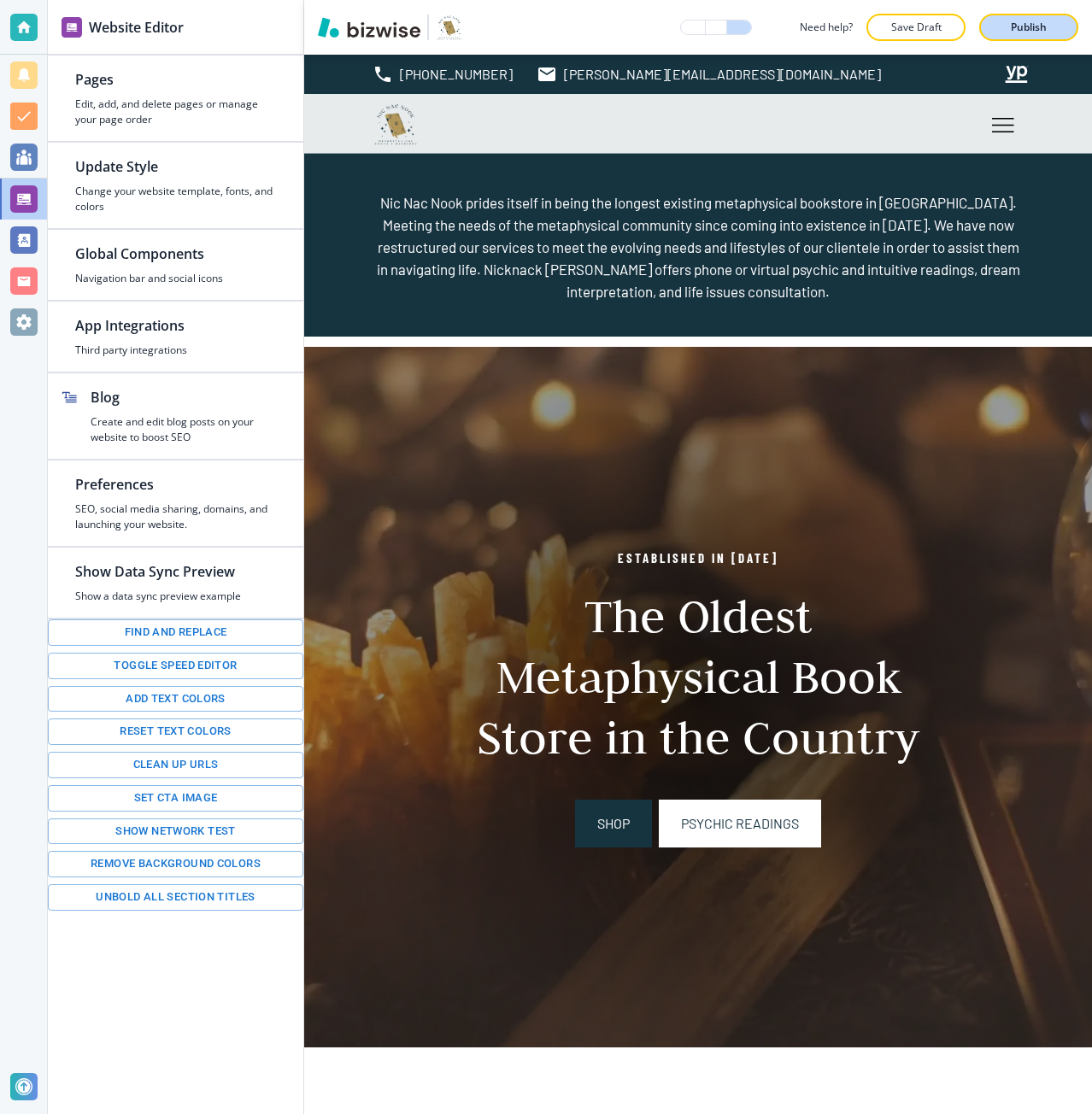
click at [1002, 30] on div "Publish" at bounding box center [1028, 27] width 54 height 15
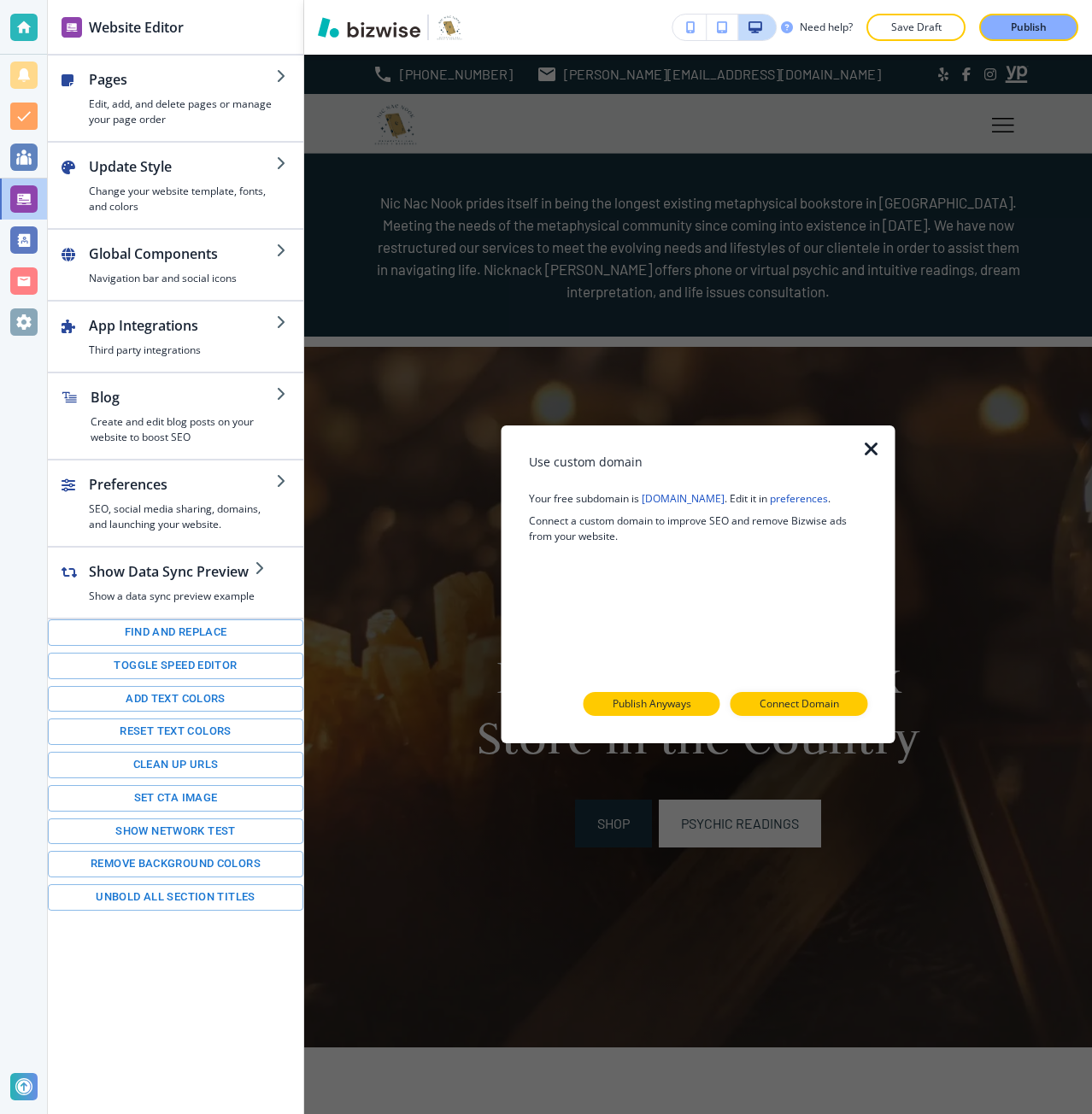
click at [665, 704] on p "Publish Anyways" at bounding box center [651, 704] width 79 height 15
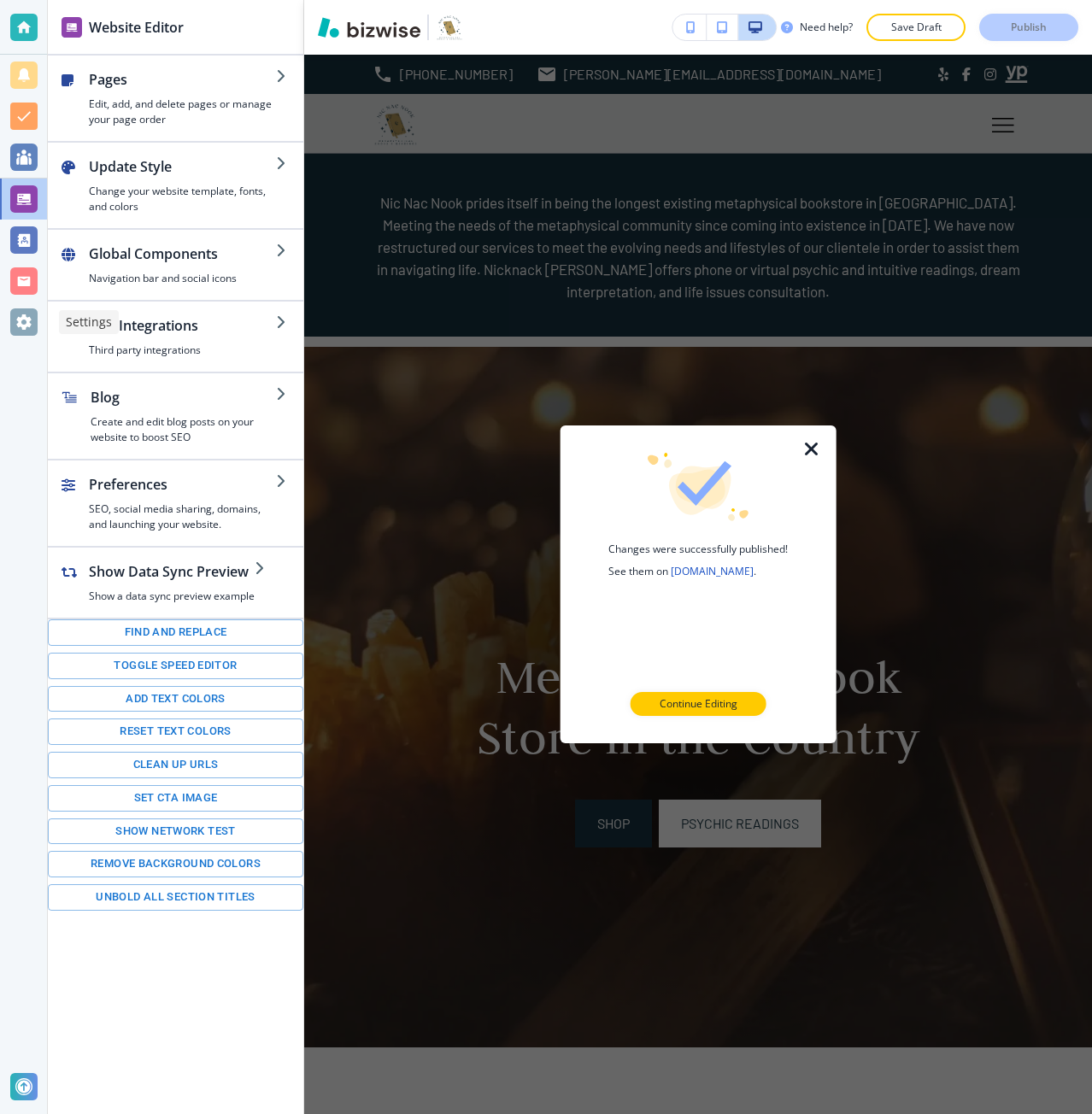
click at [26, 323] on div at bounding box center [23, 322] width 27 height 27
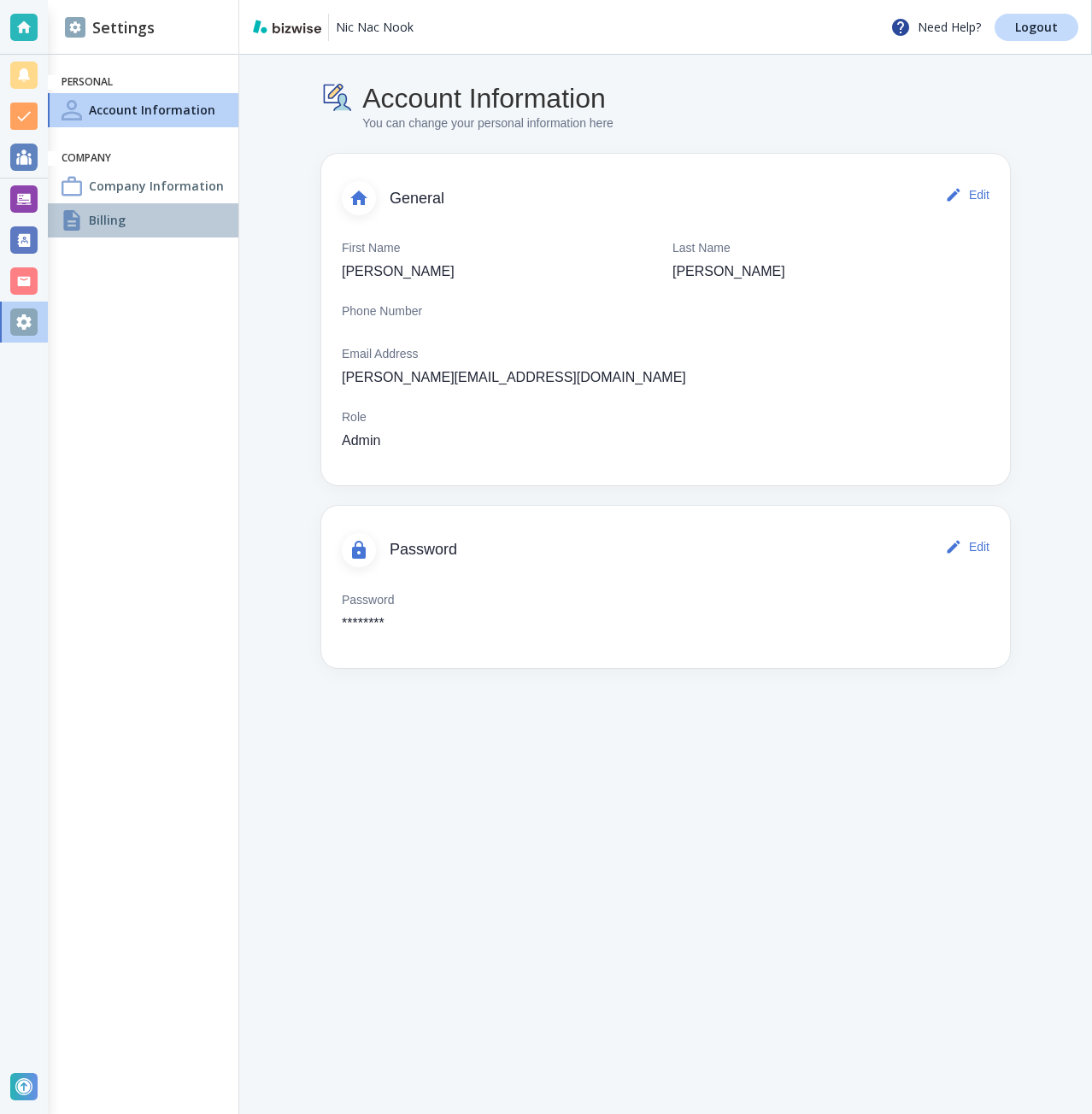
click at [82, 231] on div "Billing" at bounding box center [142, 220] width 190 height 34
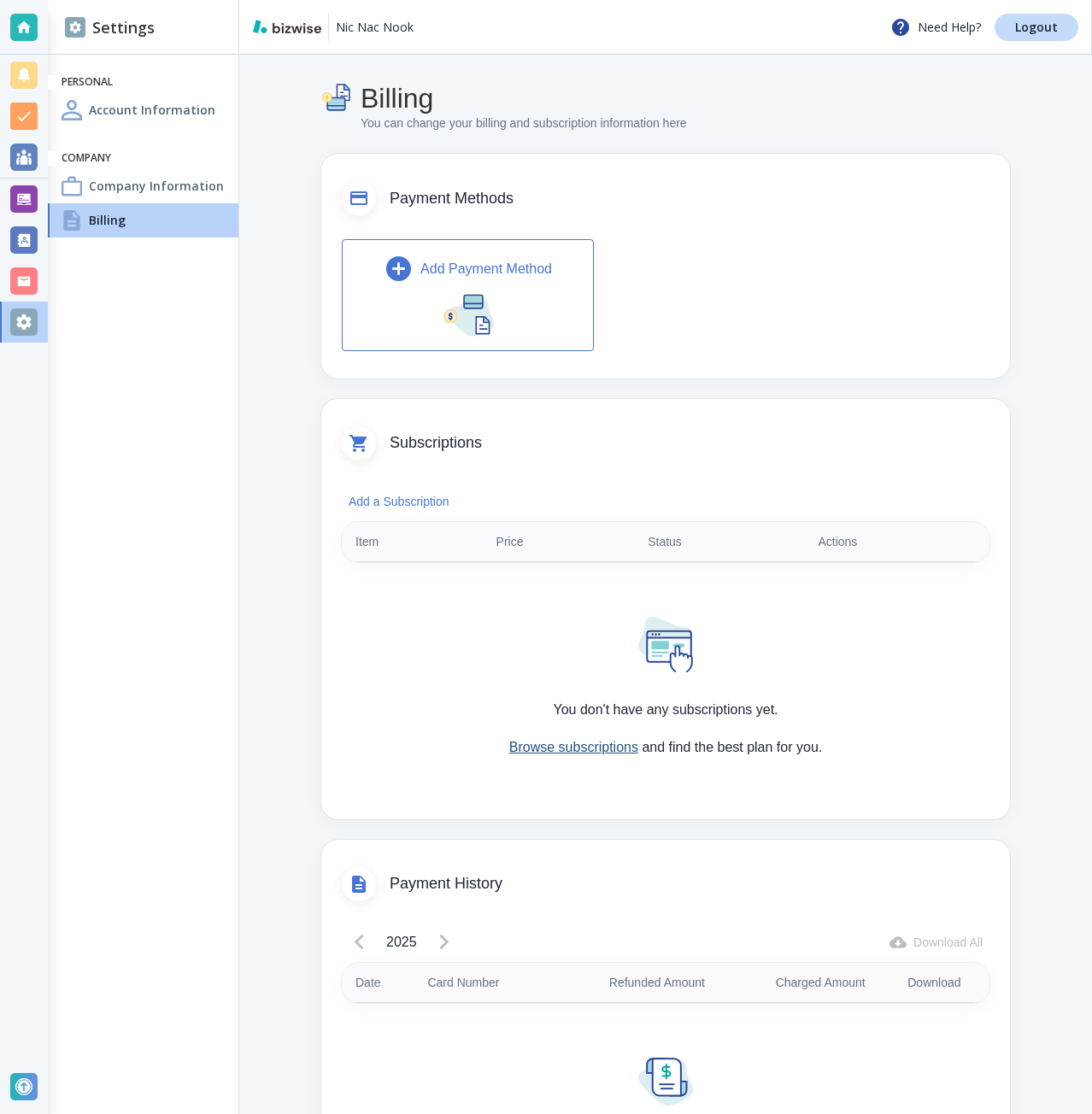
click at [511, 749] on link "Browse subscriptions" at bounding box center [574, 746] width 129 height 14
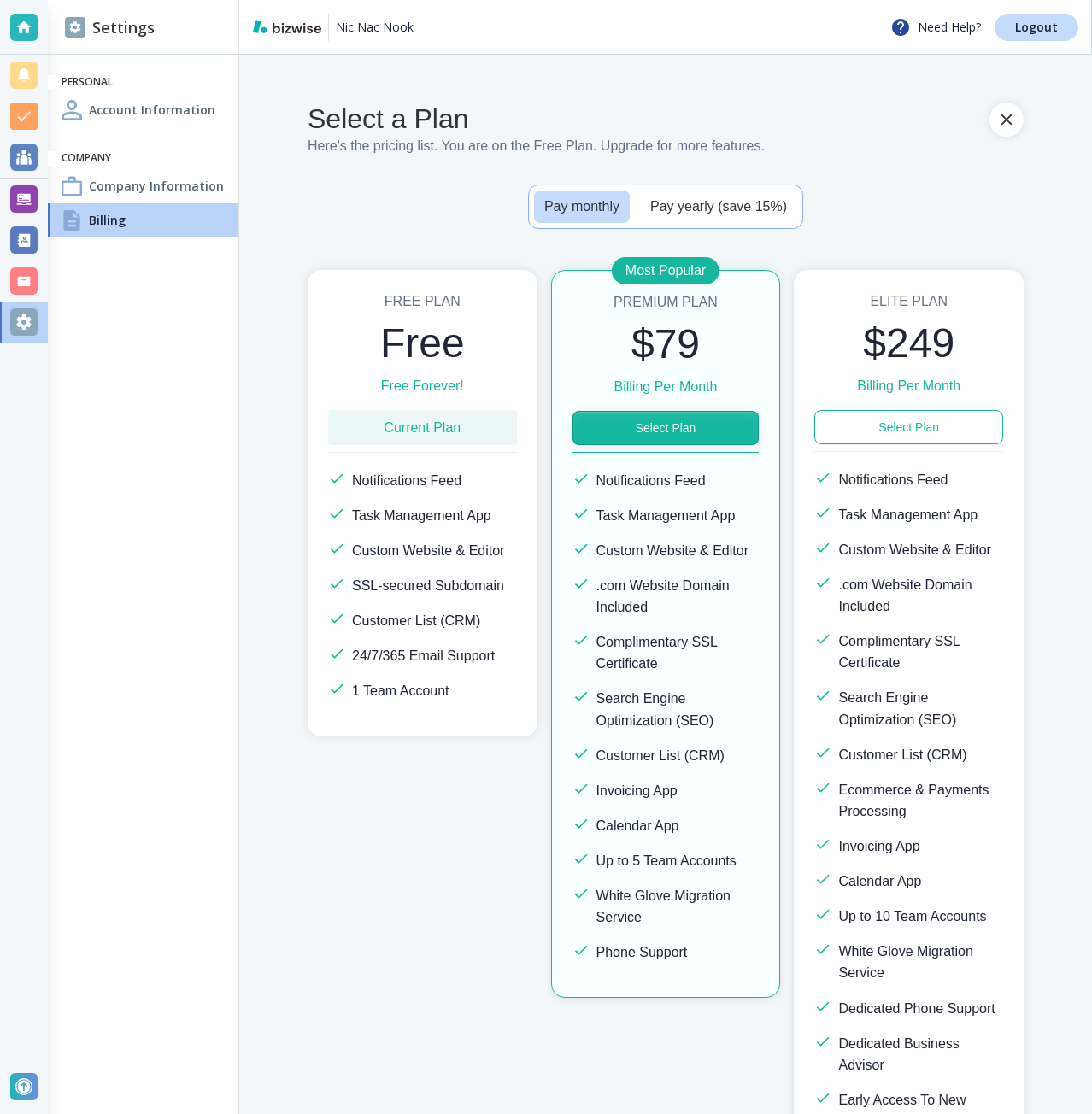
click at [675, 436] on button "Select Plan" at bounding box center [666, 428] width 187 height 34
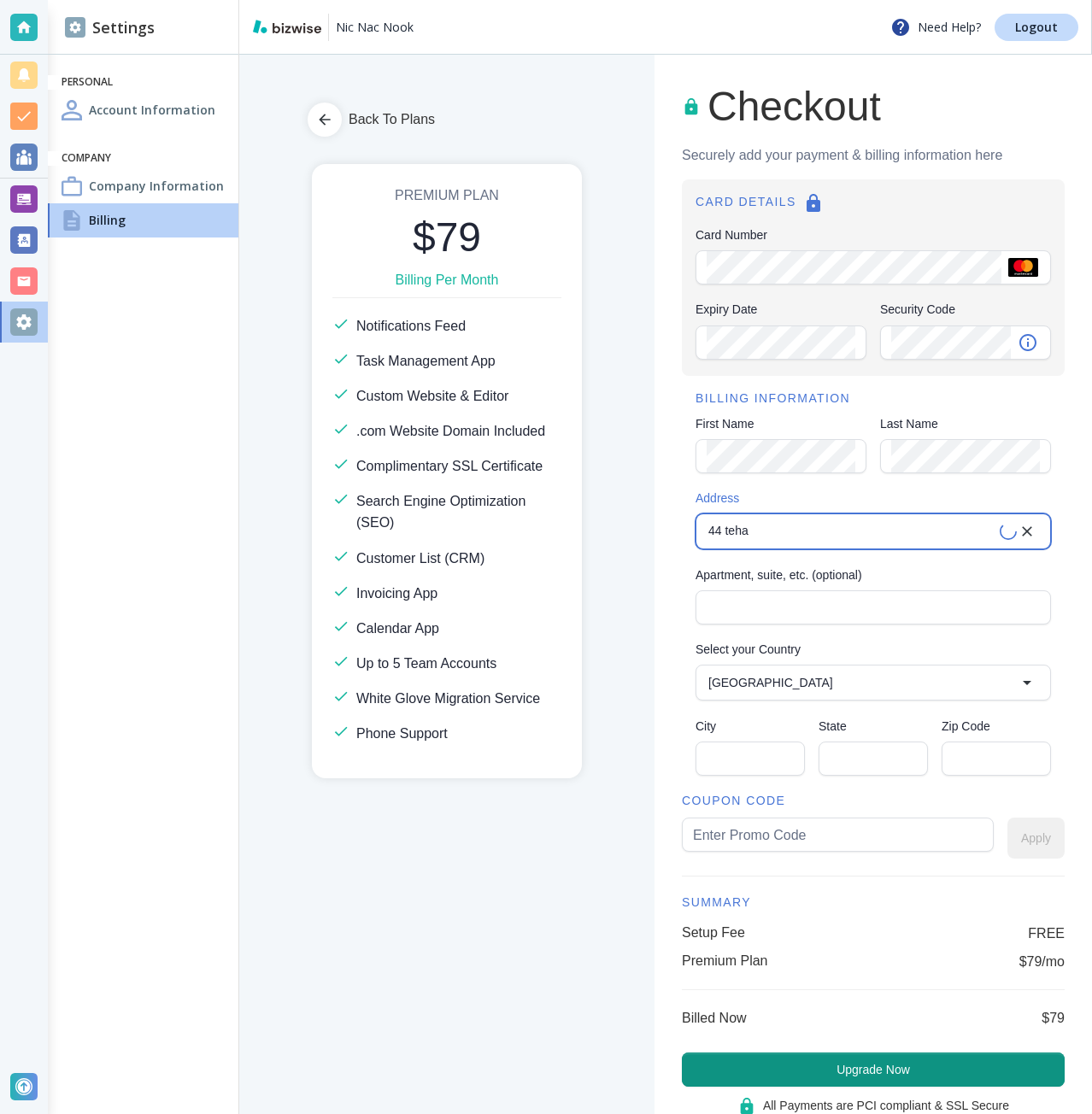
type input "44 Tehama Street"
type input "United States"
type input "San Francisco"
type input "CA"
type input "94105"
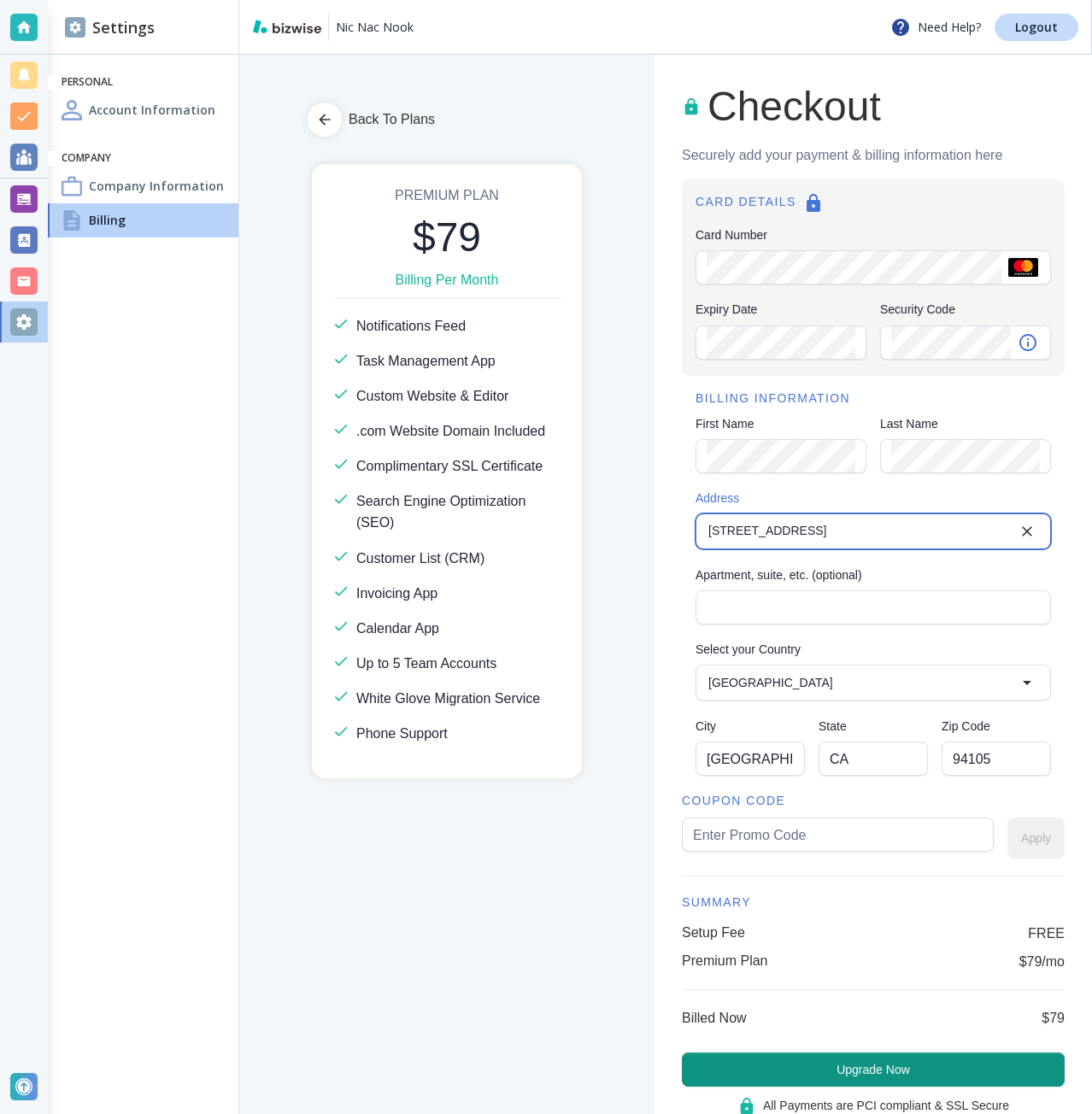
type input "44 Tehama Street"
click at [813, 826] on input "text" at bounding box center [837, 835] width 290 height 33
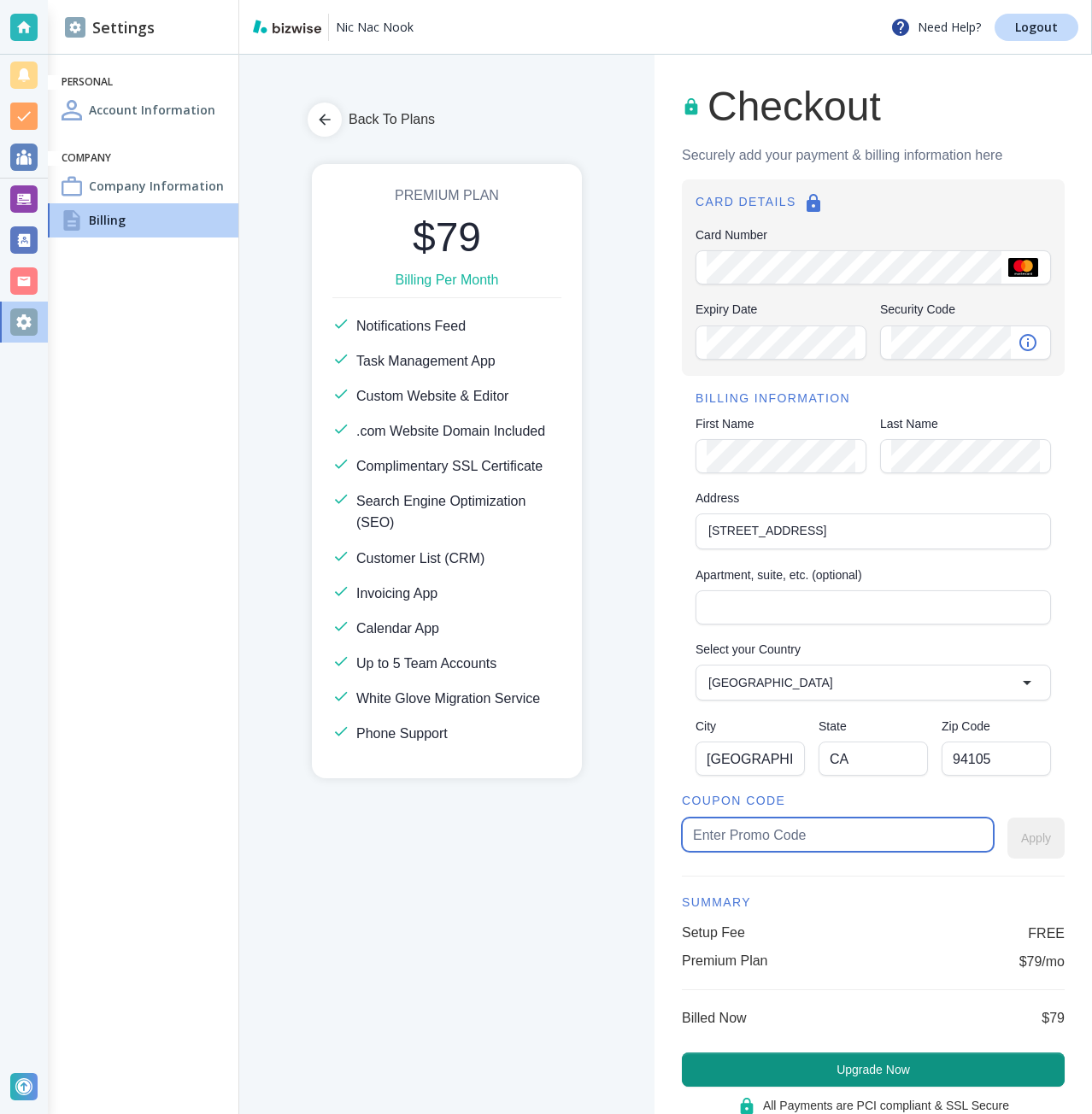
click at [827, 831] on input "text" at bounding box center [837, 835] width 290 height 33
type input "nicnac85"
click at [1009, 842] on button "Apply" at bounding box center [1035, 838] width 57 height 41
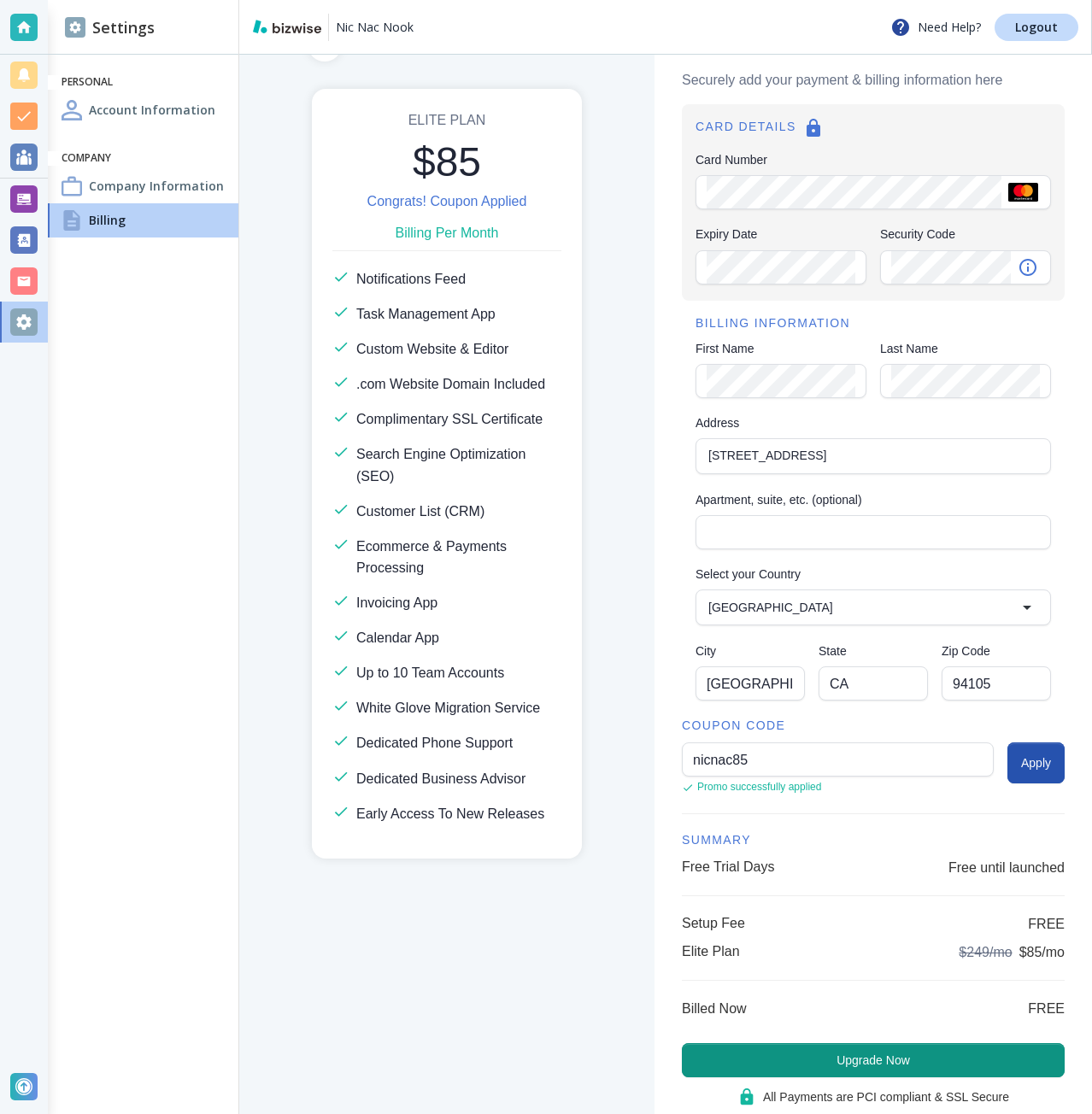
scroll to position [121, 0]
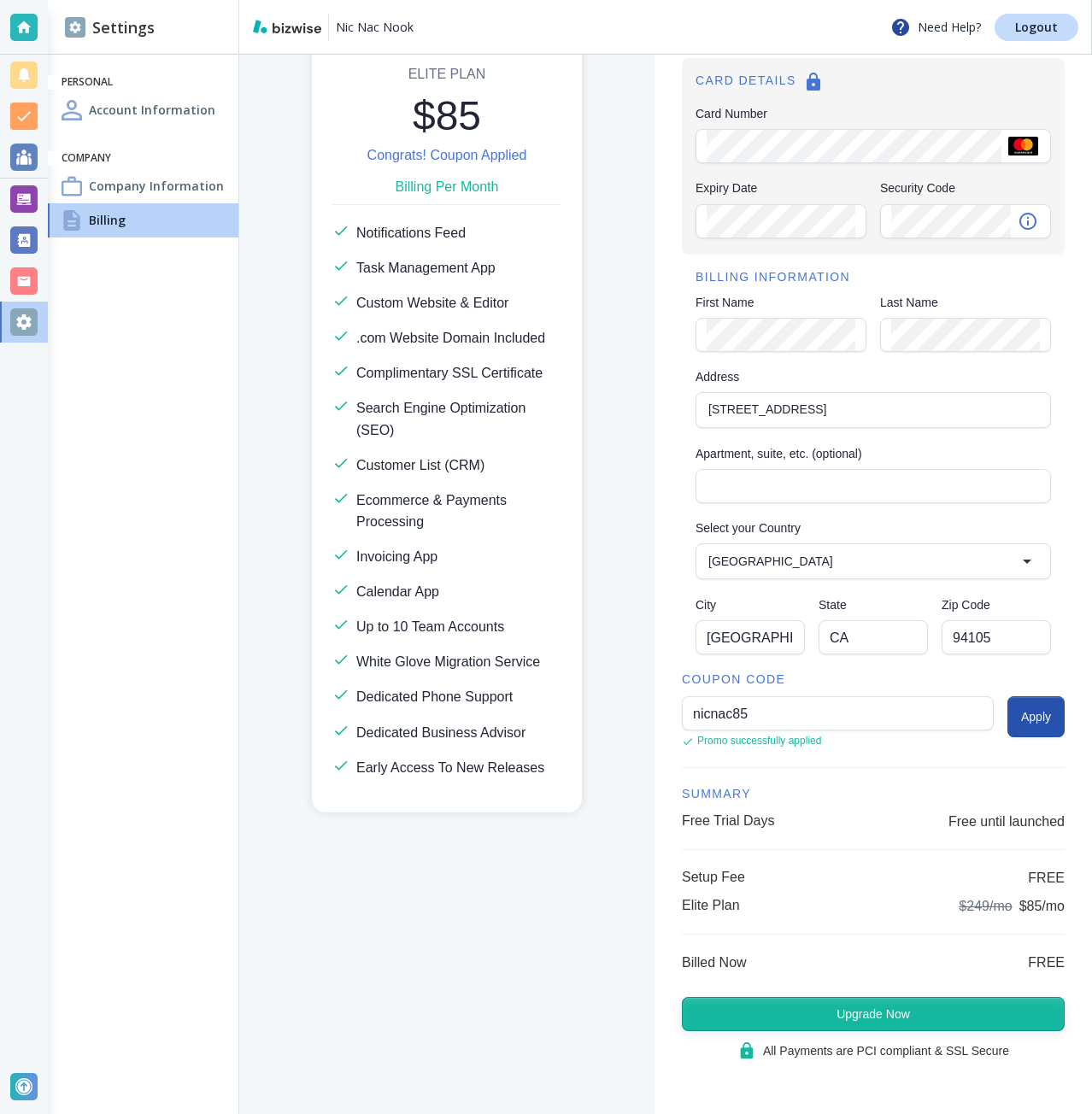
click at [768, 1004] on button "Upgrade Now" at bounding box center [873, 1014] width 382 height 34
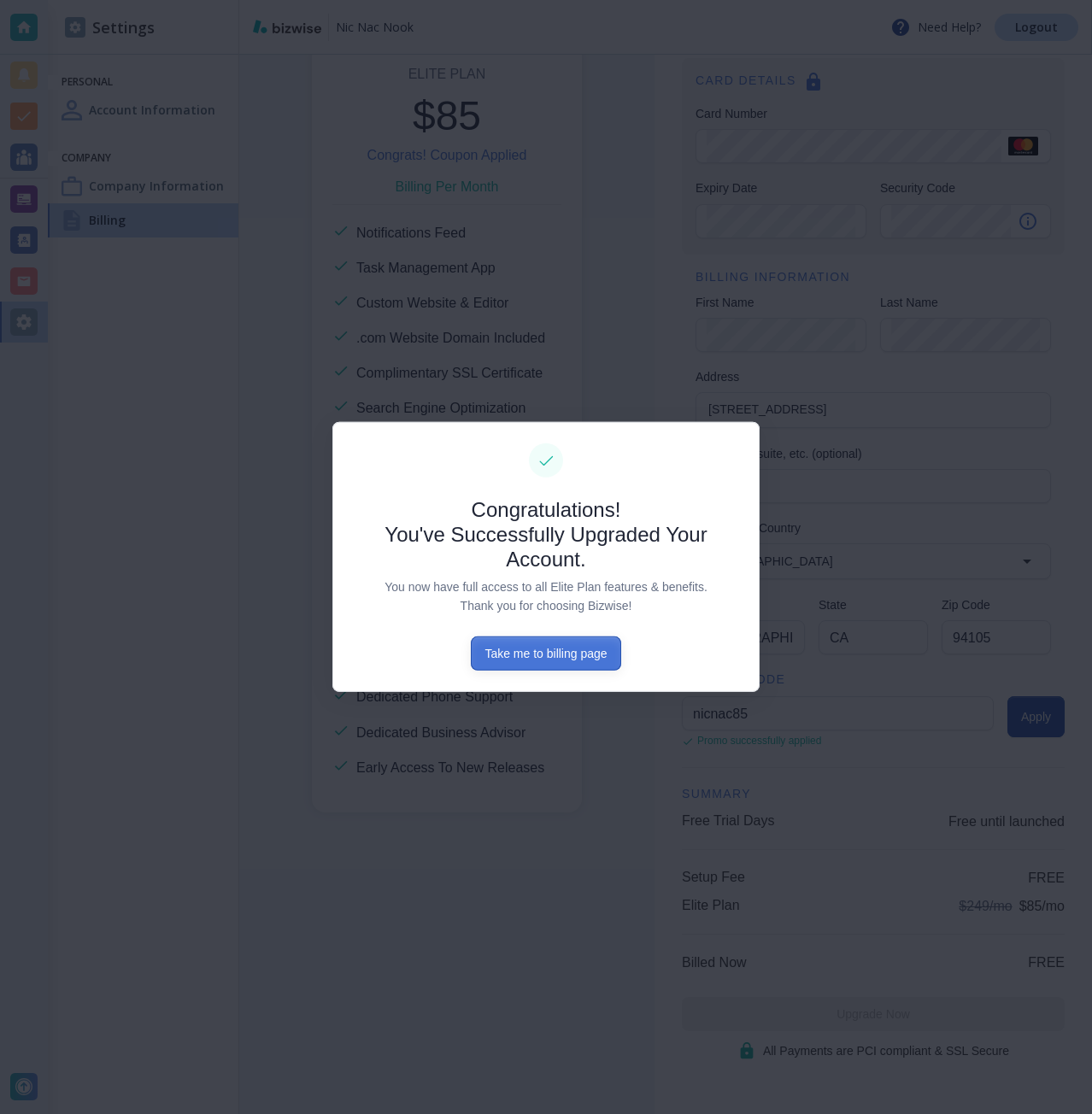
click at [531, 657] on button "Take me to billing page" at bounding box center [545, 654] width 149 height 34
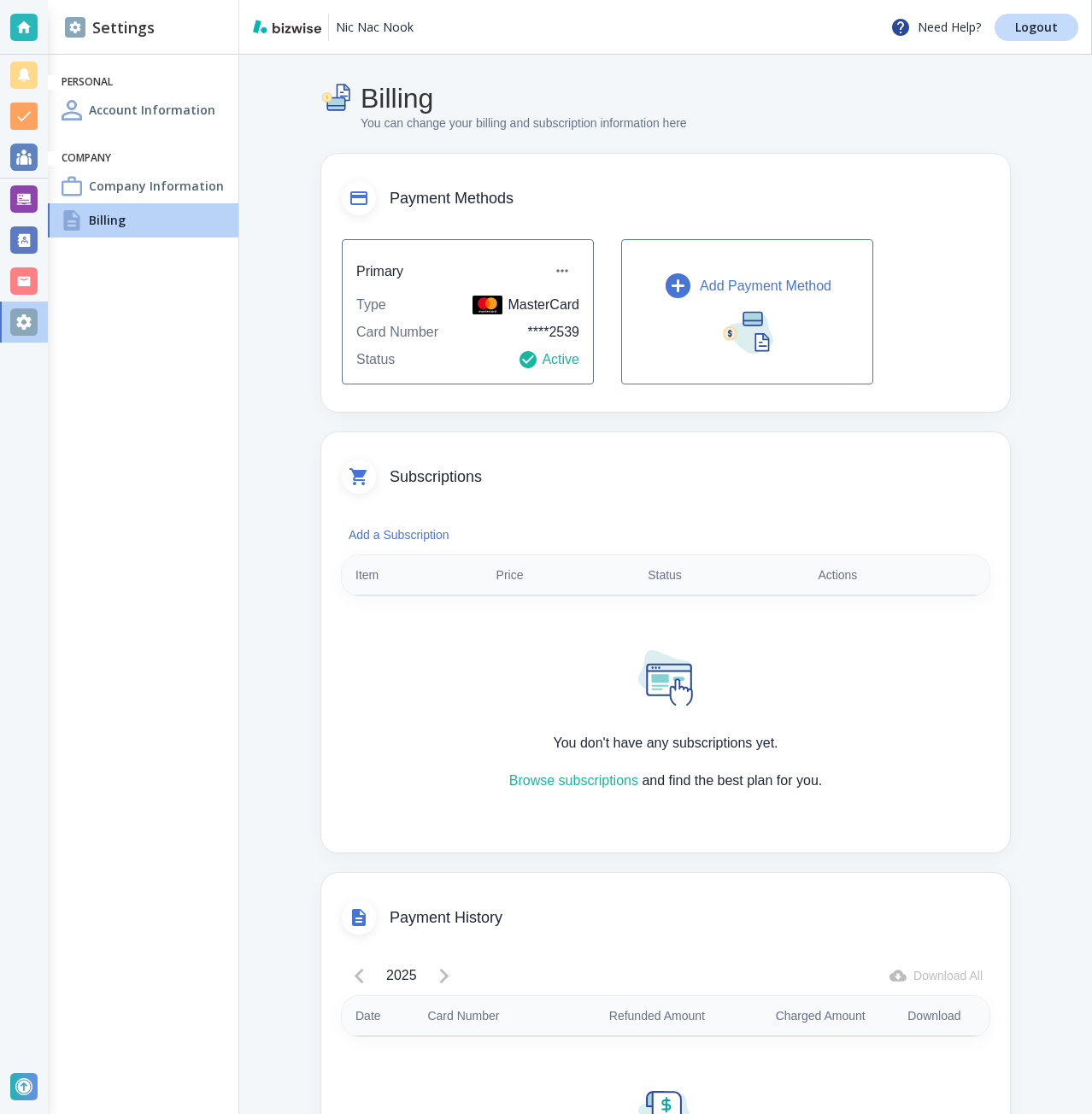
click at [108, 182] on h4 "Company Information" at bounding box center [157, 186] width 135 height 18
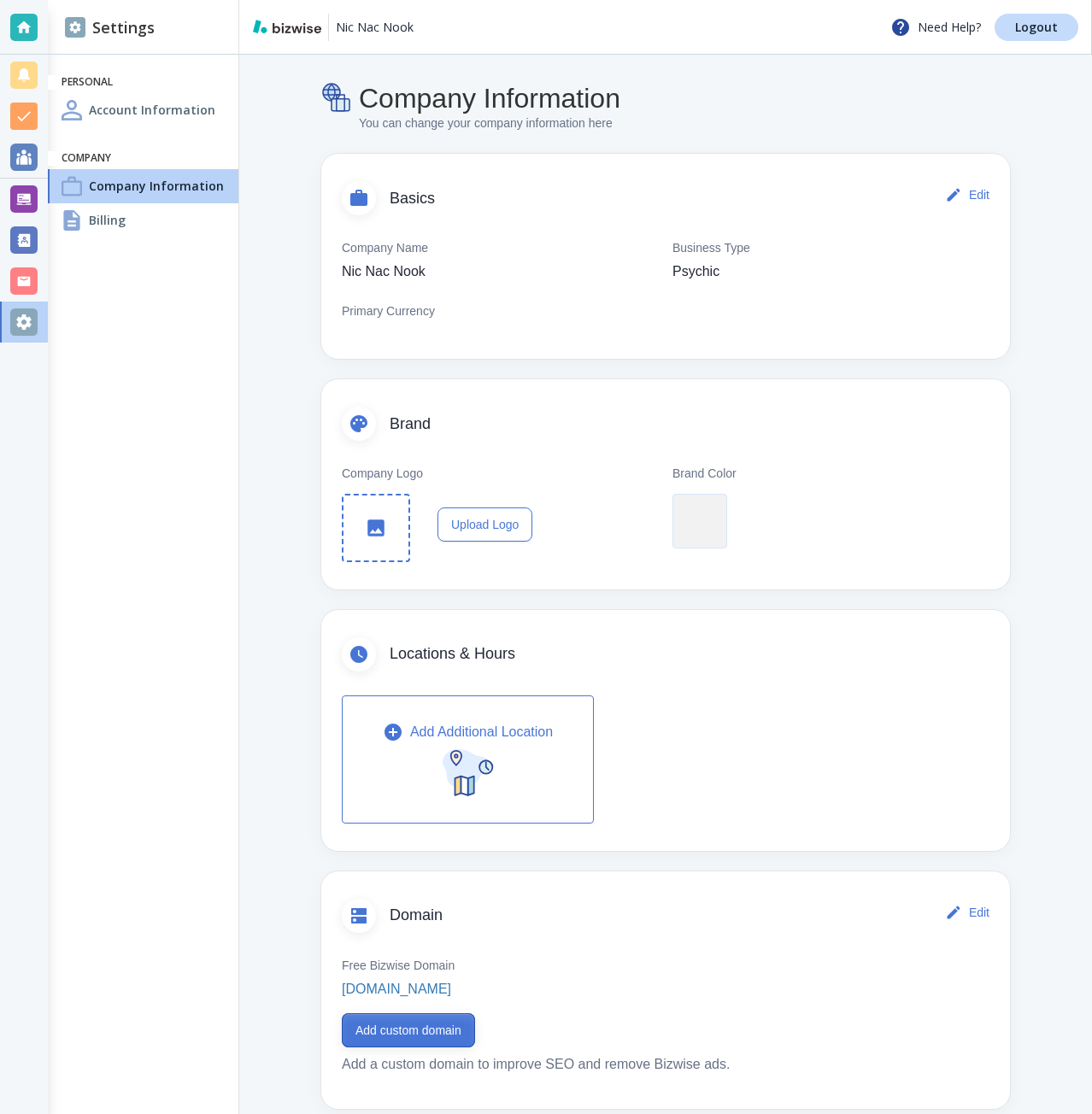
click at [362, 1017] on button "Add custom domain" at bounding box center [408, 1031] width 133 height 34
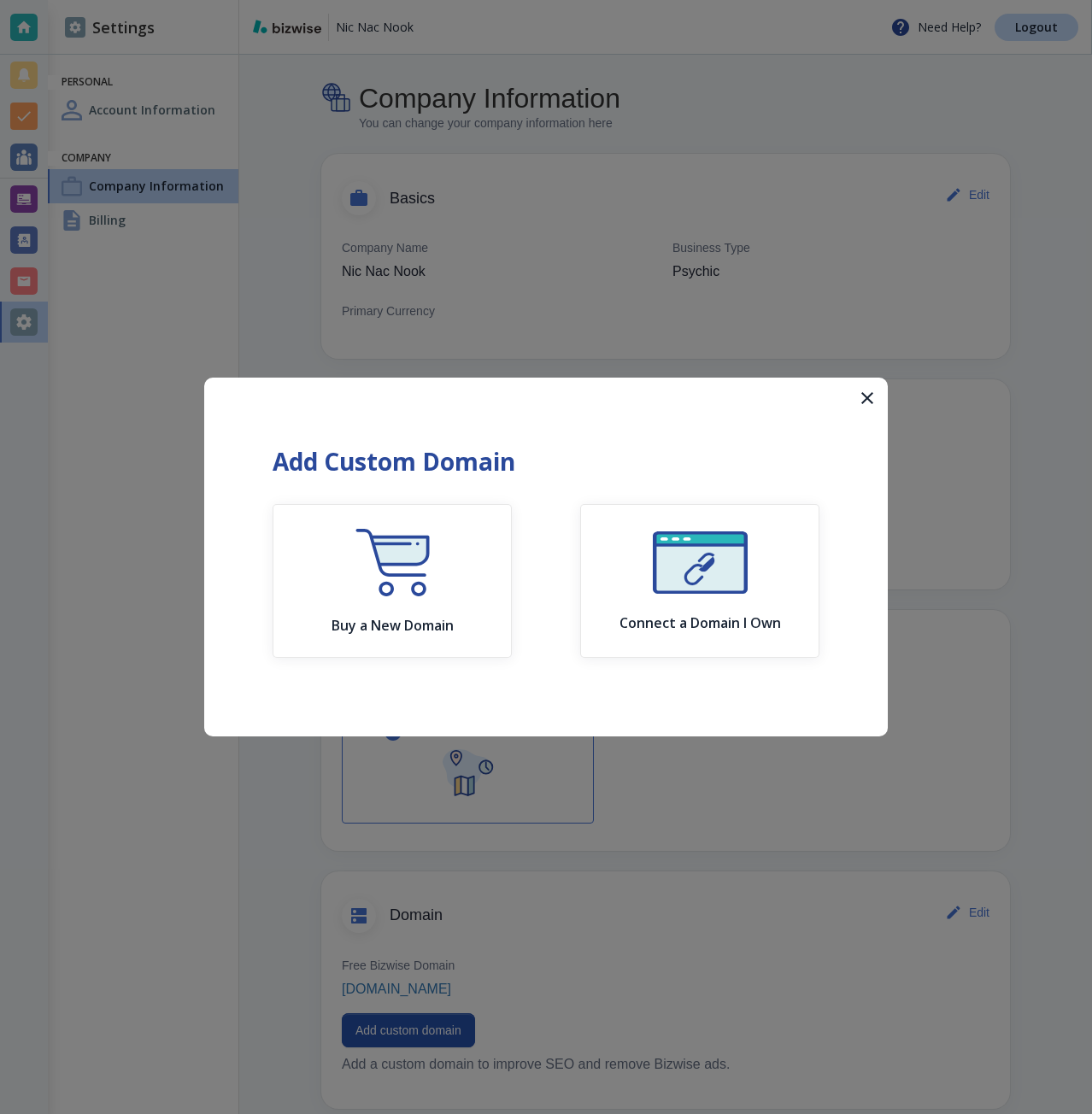
click at [574, 592] on div "Buy a New Domain Connect a Domain I Own" at bounding box center [546, 581] width 546 height 154
click at [599, 594] on button "Connect a Domain I Own" at bounding box center [699, 581] width 239 height 154
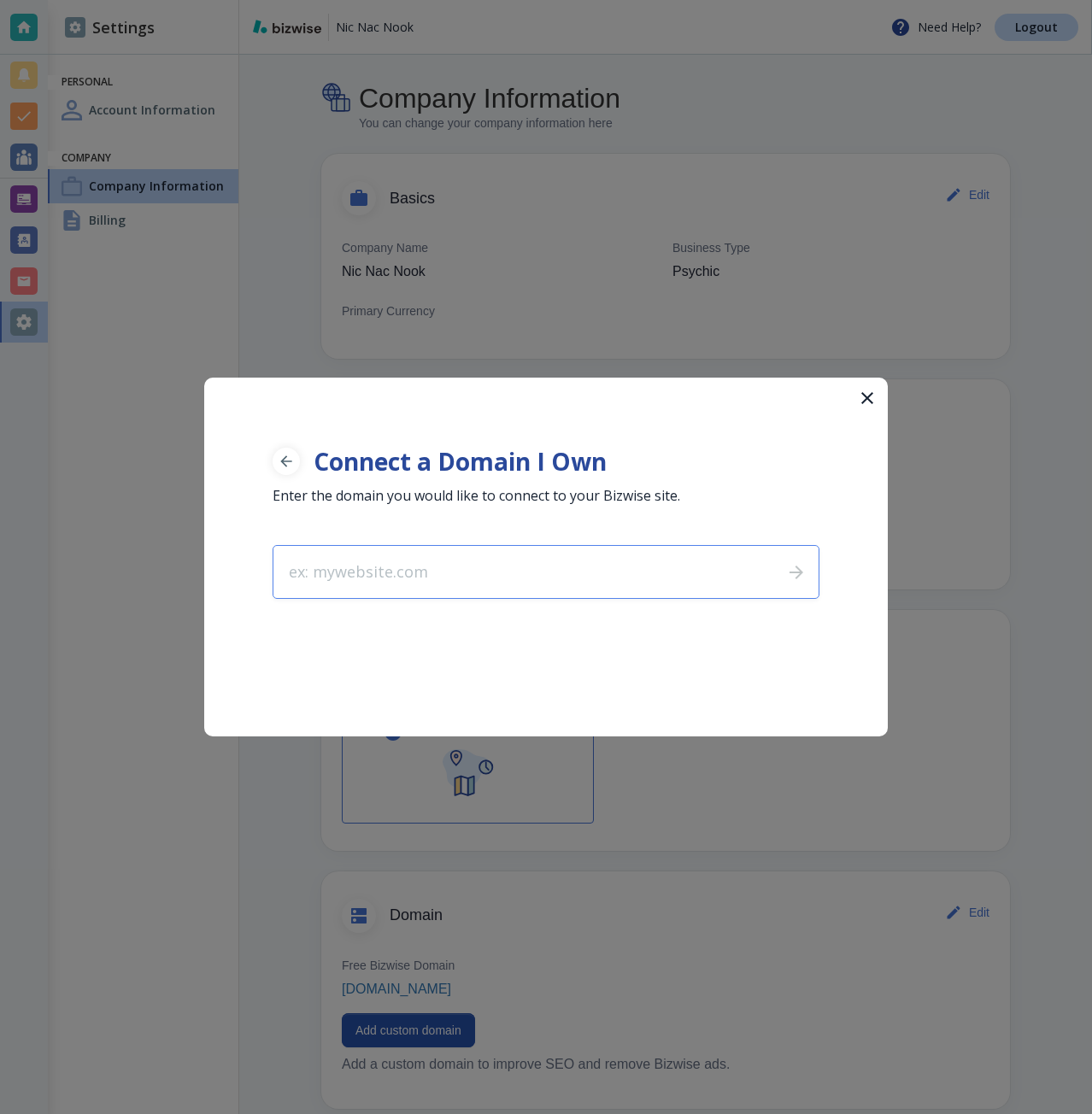
click at [504, 562] on input "text" at bounding box center [521, 572] width 496 height 53
type input "nicnacnook.com"
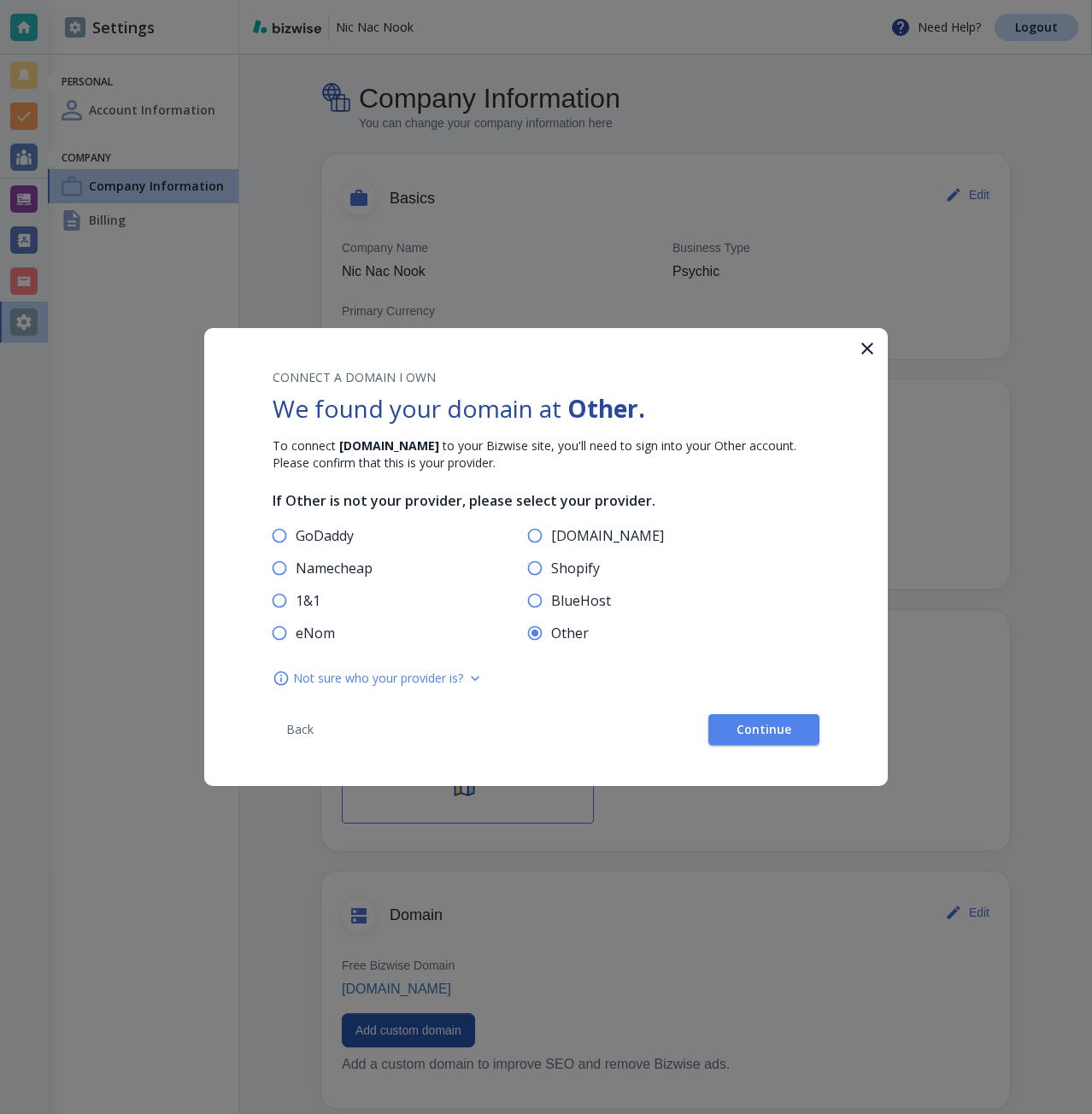
radio input "true"
click at [788, 735] on span "Continue" at bounding box center [763, 730] width 54 height 12
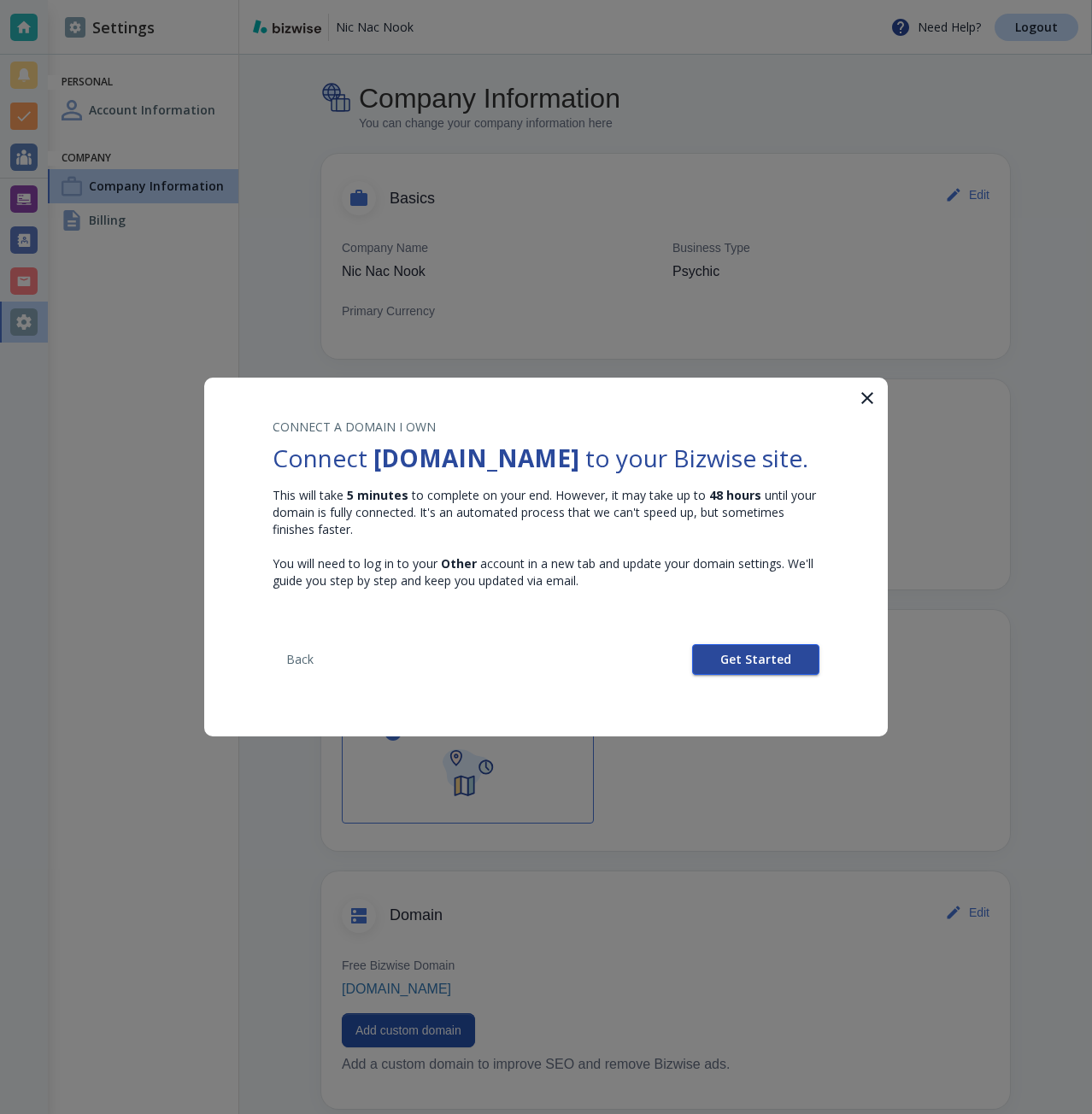
click at [740, 668] on button "Get Started" at bounding box center [755, 659] width 127 height 31
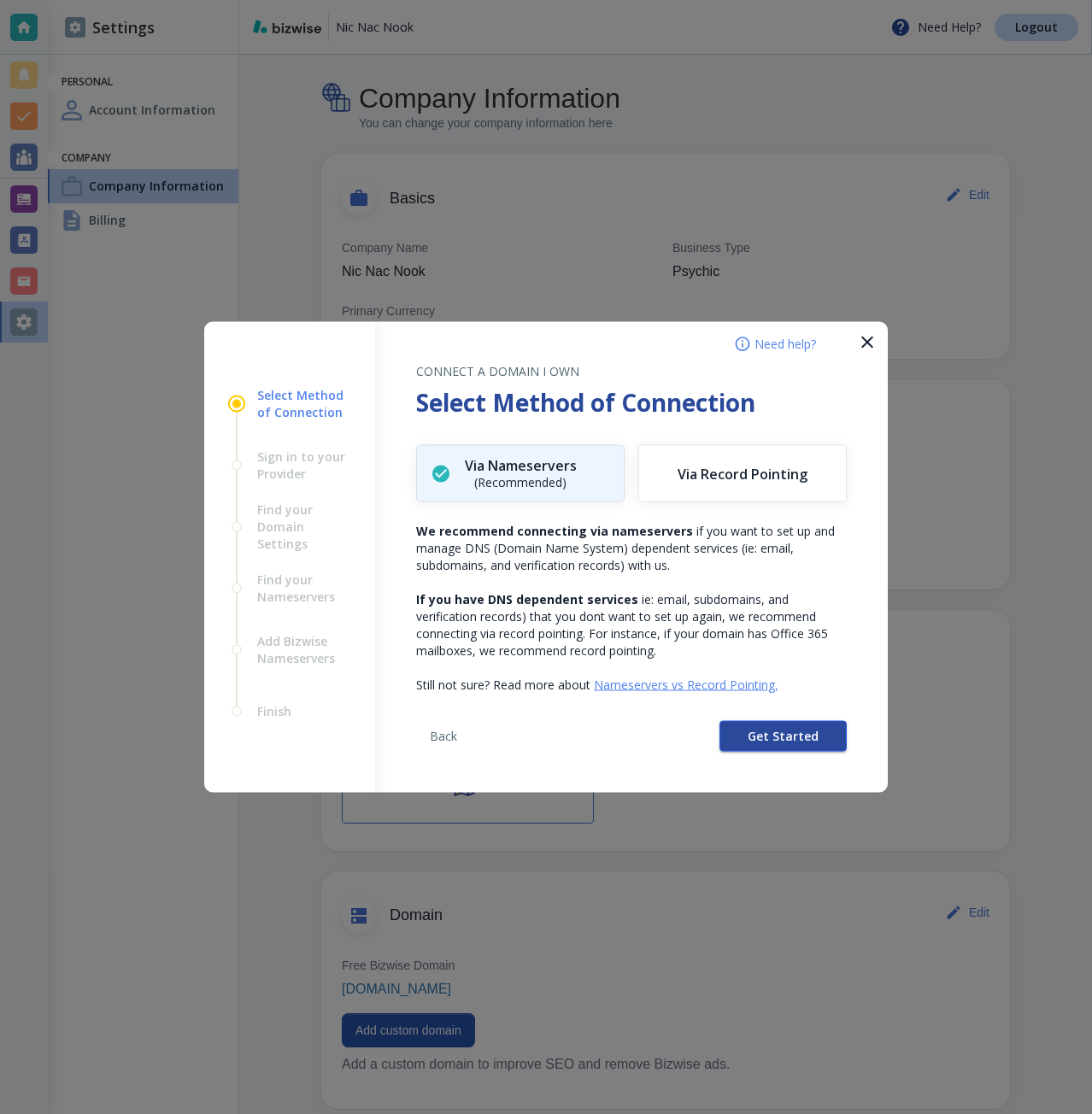
click at [740, 737] on button "Get Started" at bounding box center [783, 736] width 127 height 31
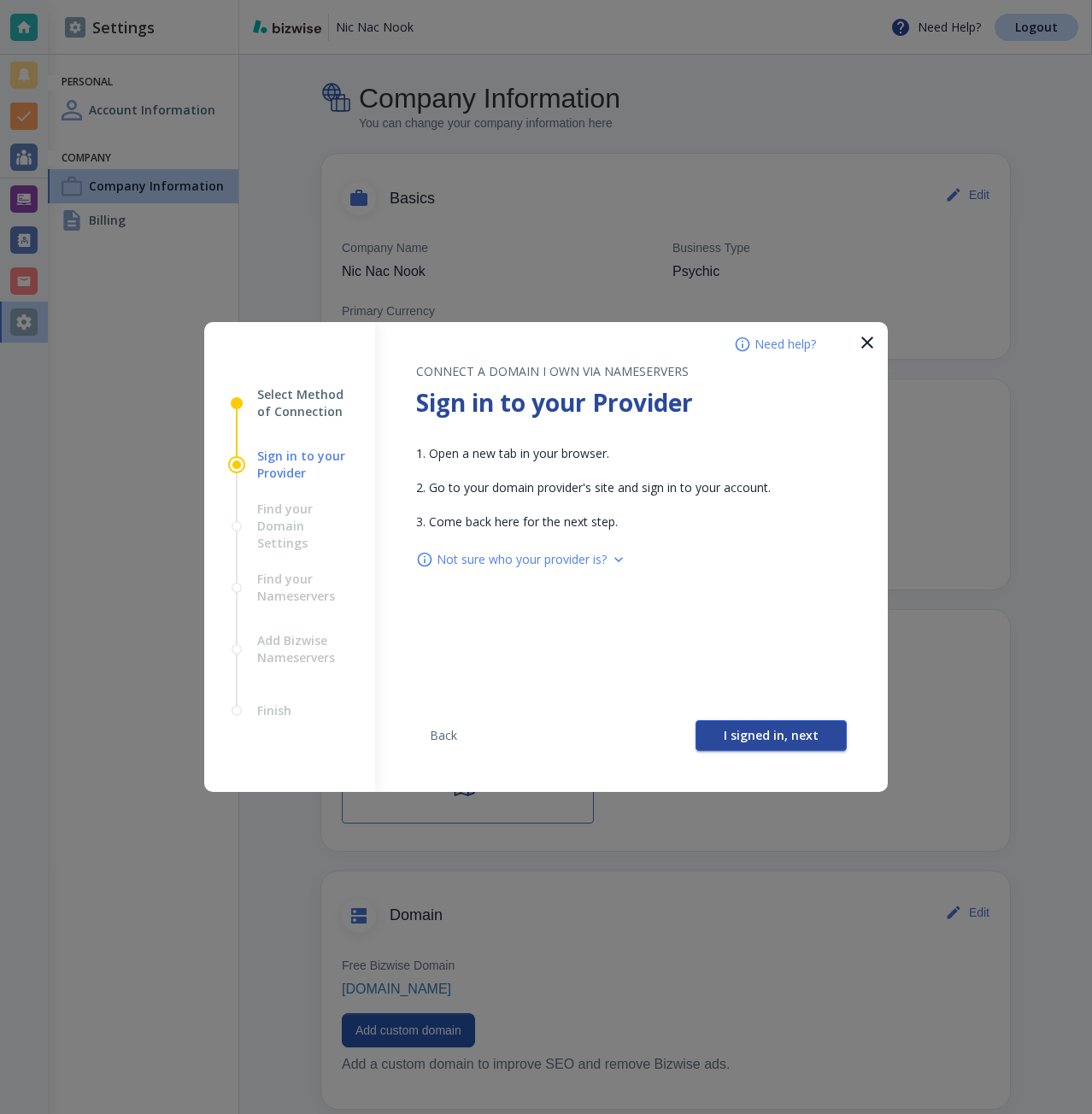
click at [724, 736] on button "I signed in, next" at bounding box center [770, 735] width 151 height 31
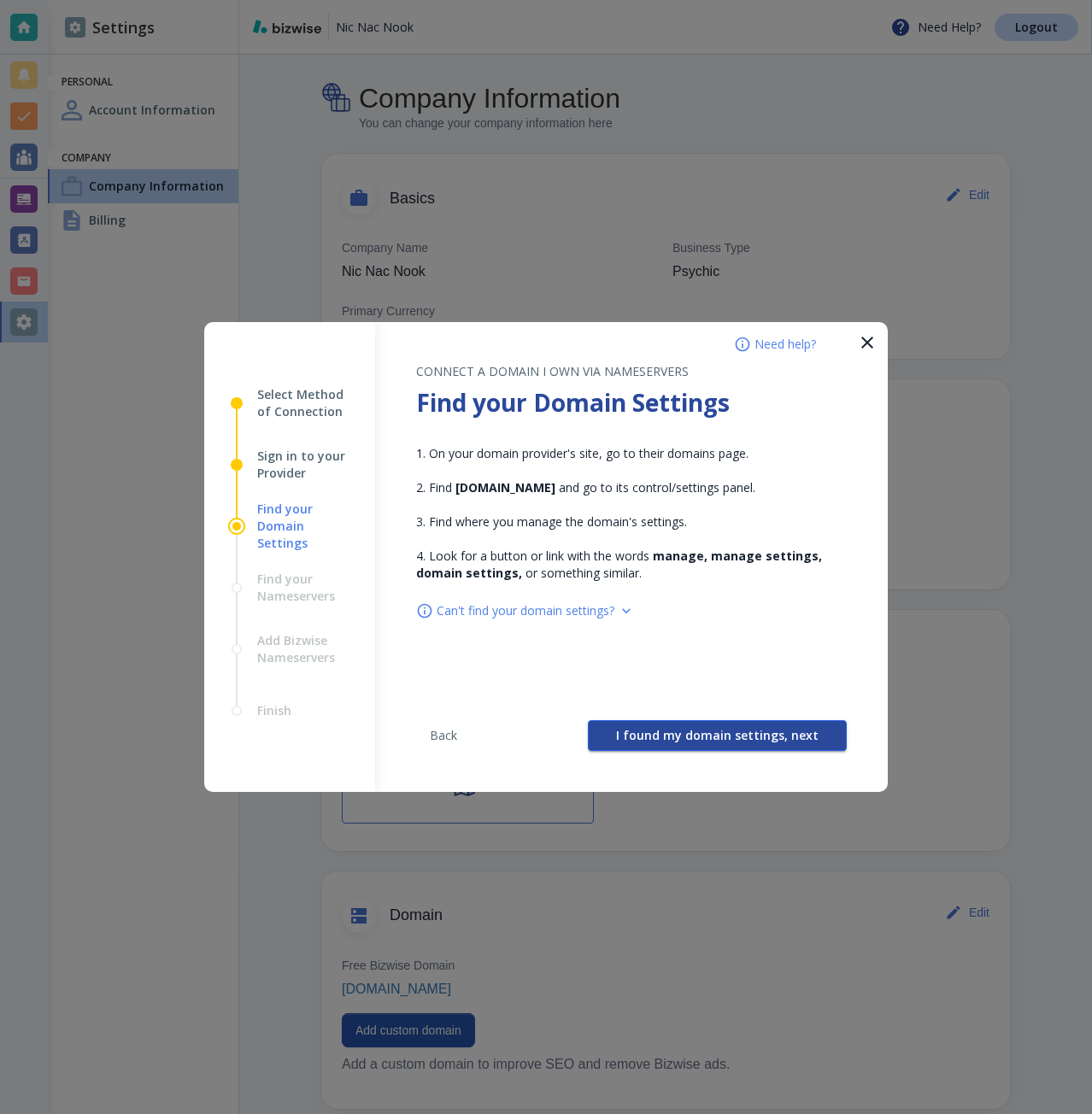
click at [707, 727] on button "I found my domain settings, next" at bounding box center [717, 735] width 259 height 31
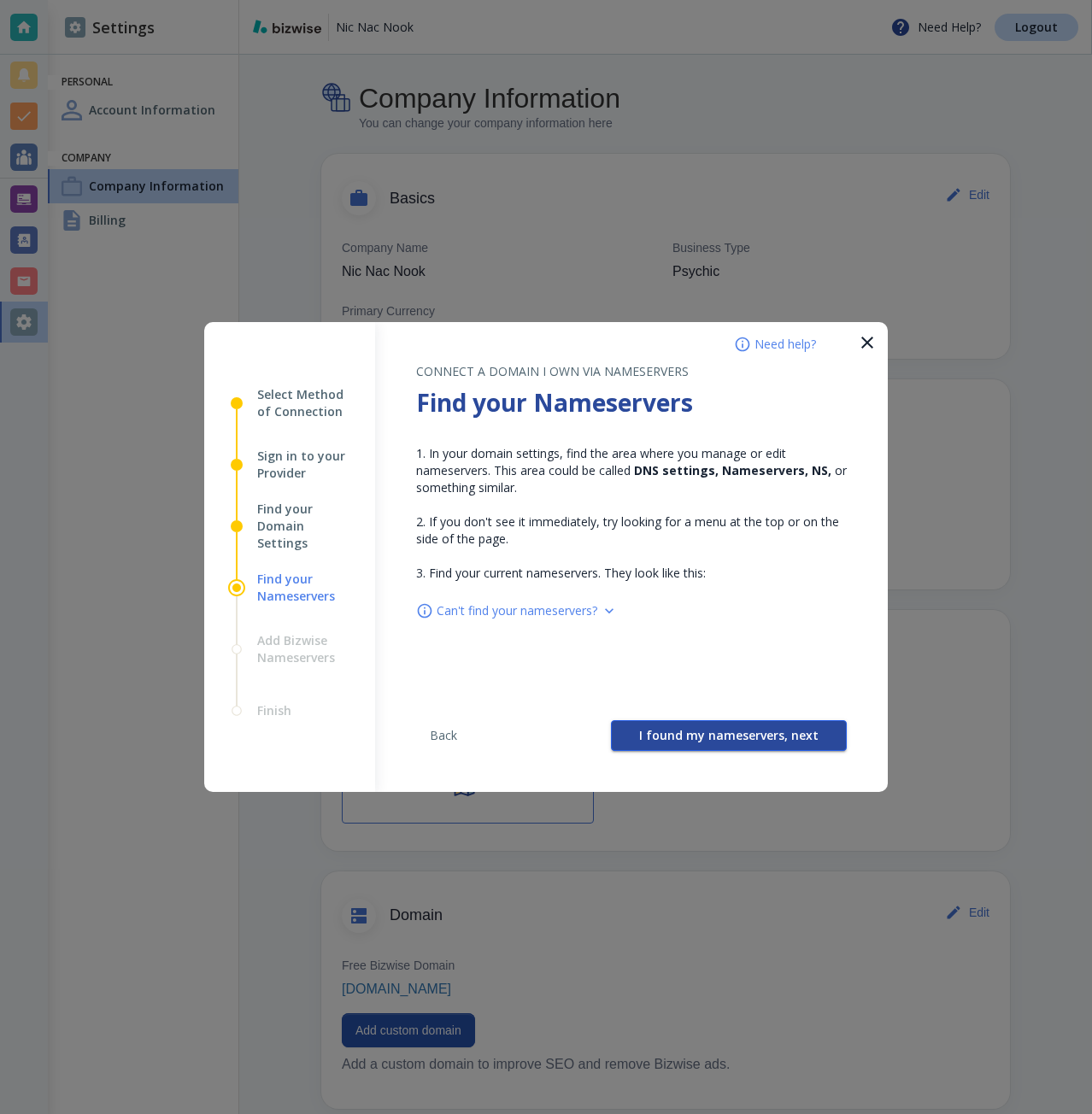
click at [727, 730] on span "I found my nameservers, next" at bounding box center [728, 735] width 179 height 12
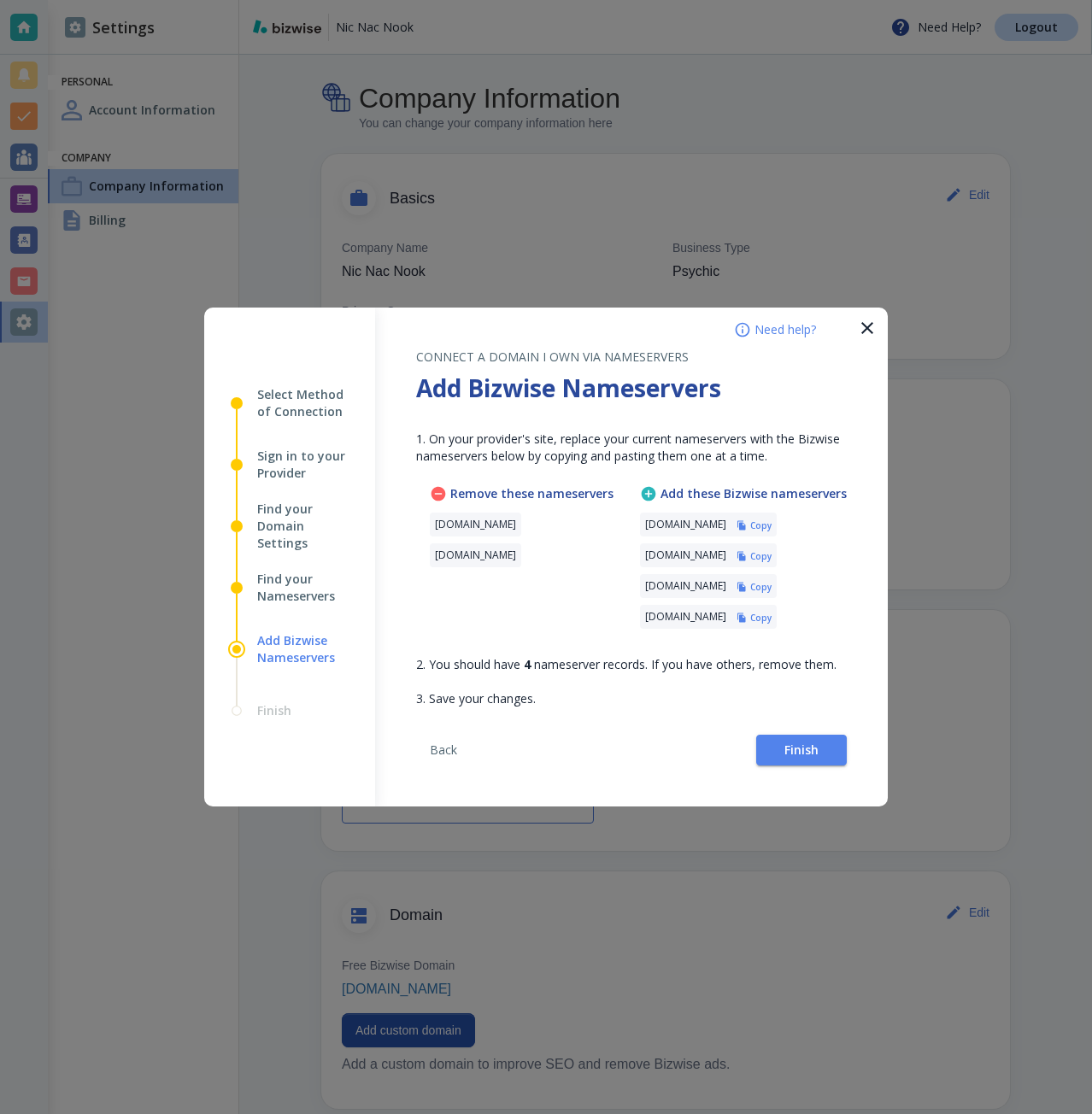
click at [771, 523] on h6 "Copy" at bounding box center [760, 525] width 22 height 12
click at [779, 736] on button "Finish" at bounding box center [800, 750] width 91 height 31
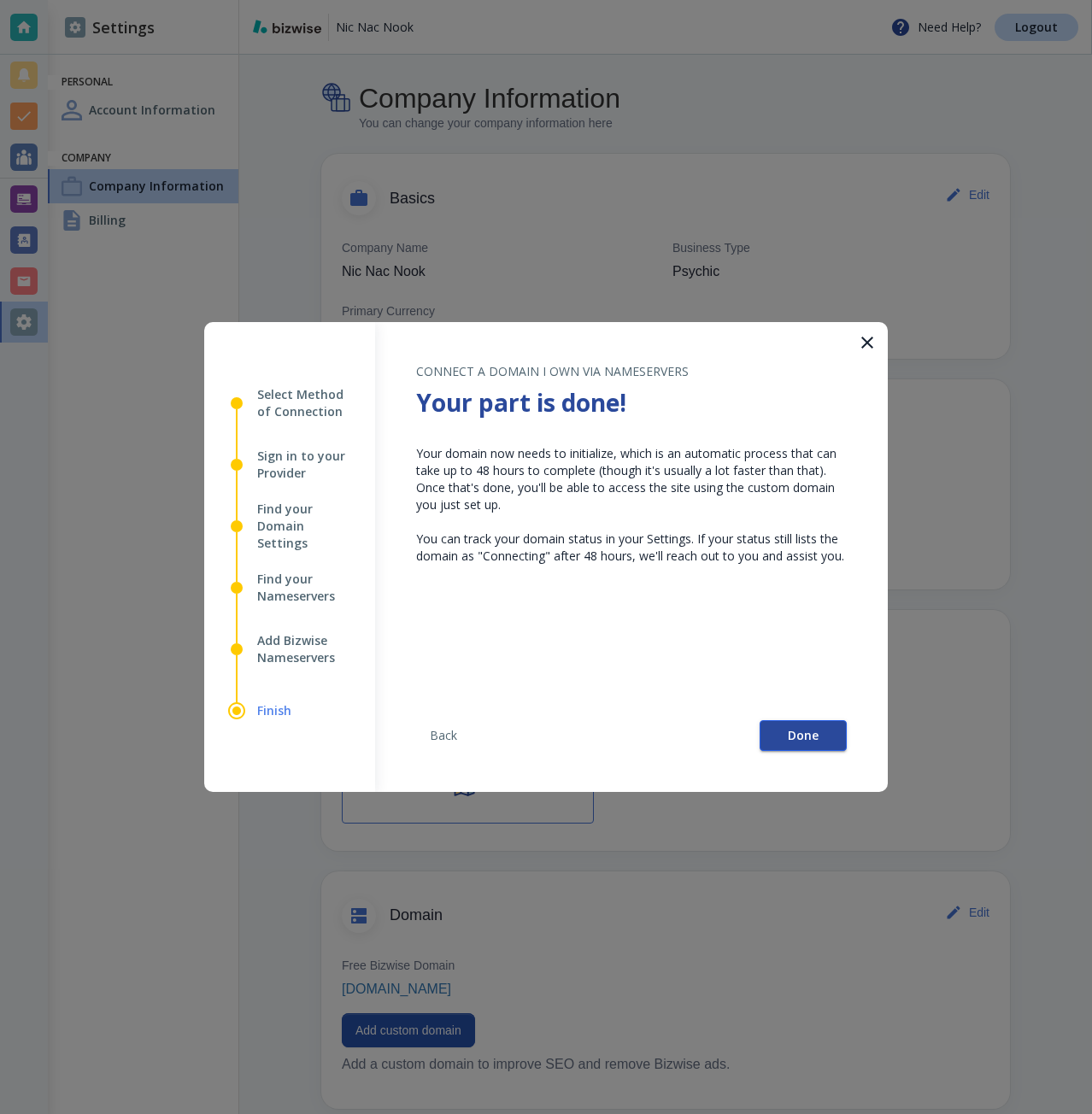
click at [800, 745] on button "Done" at bounding box center [802, 735] width 87 height 31
